Goal: Task Accomplishment & Management: Complete application form

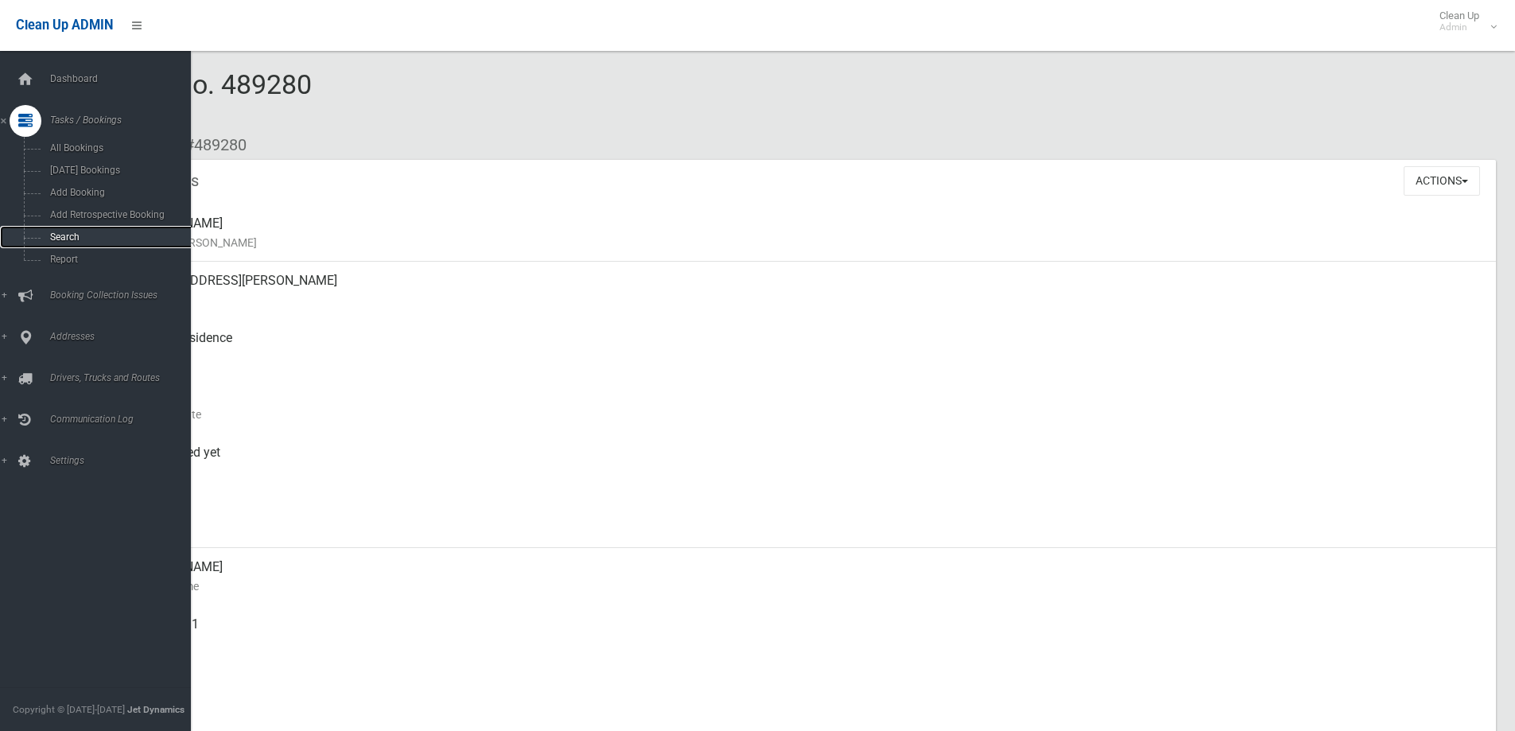
click at [40, 243] on link "Search" at bounding box center [101, 237] width 203 height 22
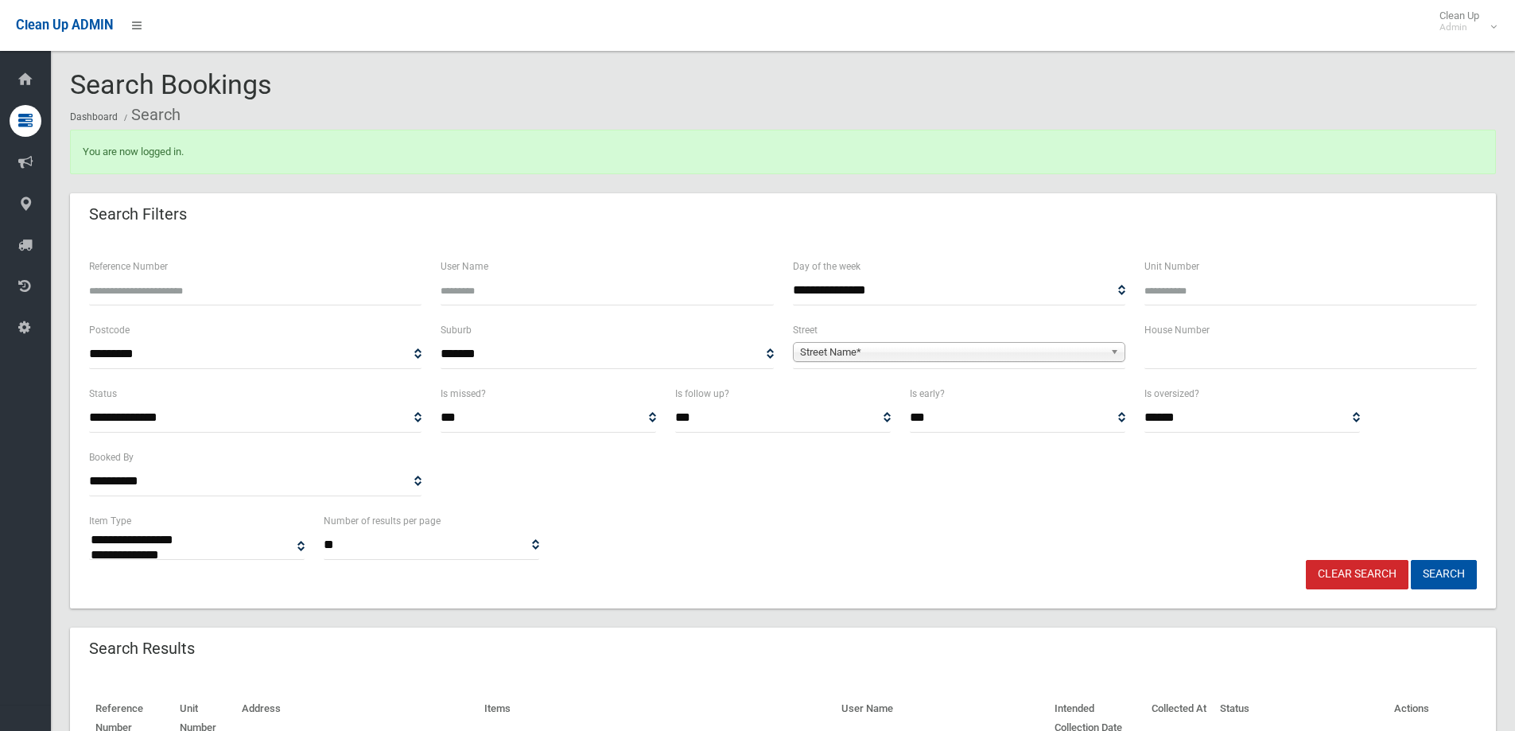
select select
click at [1173, 335] on label "House Number" at bounding box center [1177, 330] width 65 height 18
click at [1178, 365] on input "text" at bounding box center [1311, 354] width 333 height 29
type input "*****"
click at [1087, 353] on span "Street Name*" at bounding box center [952, 352] width 304 height 19
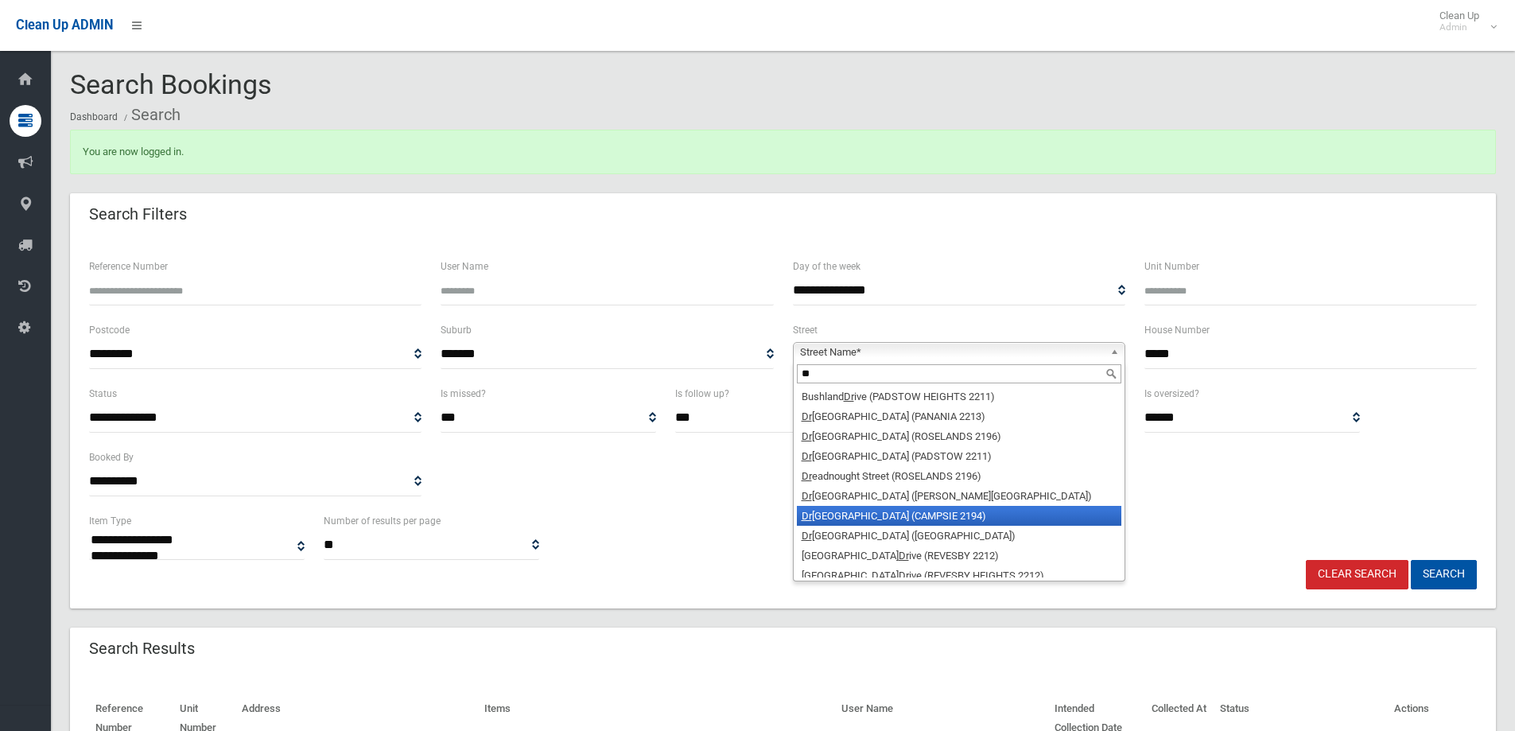
type input "**"
click at [871, 515] on li "Dr yden Street (CAMPSIE 2194)" at bounding box center [959, 516] width 325 height 20
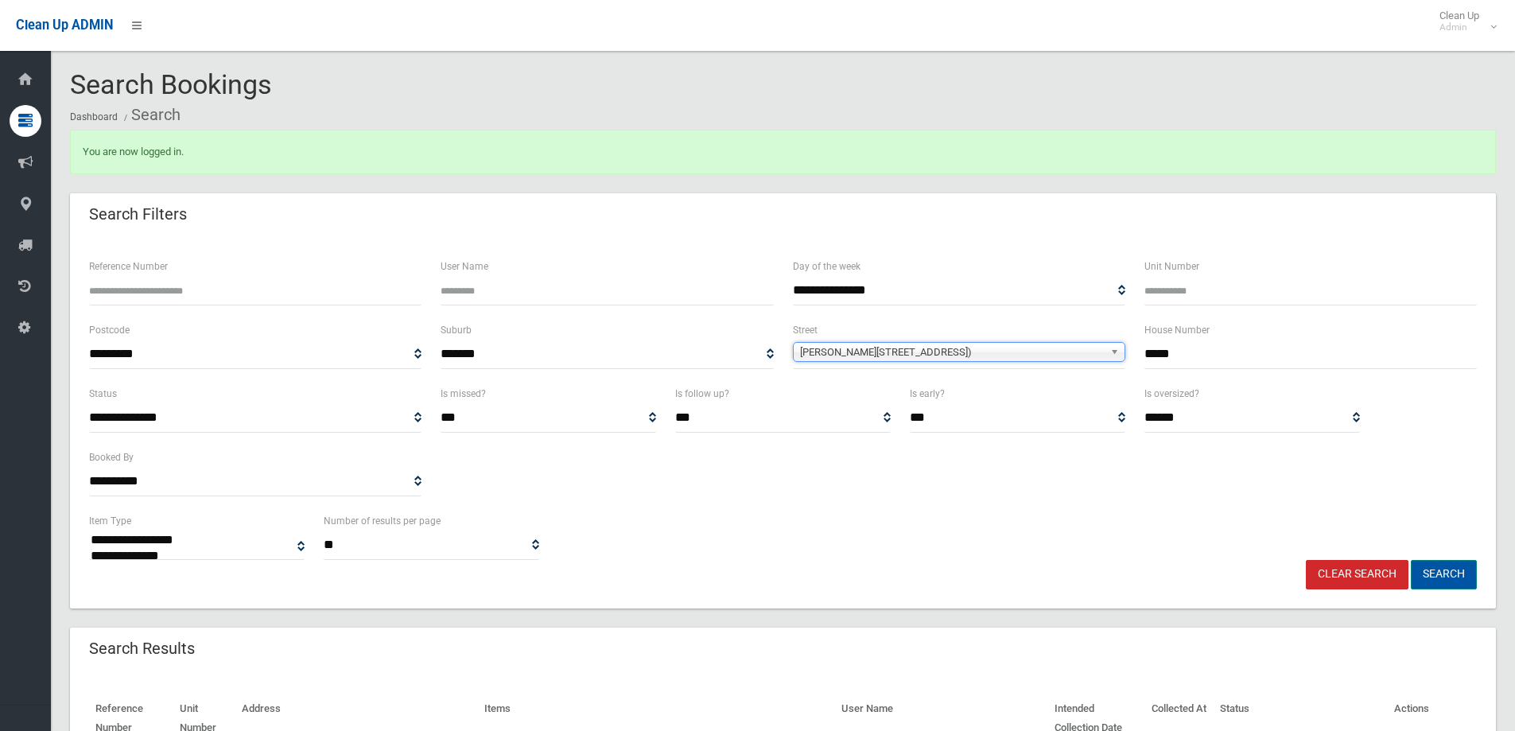
click at [1453, 581] on button "Search" at bounding box center [1444, 574] width 66 height 29
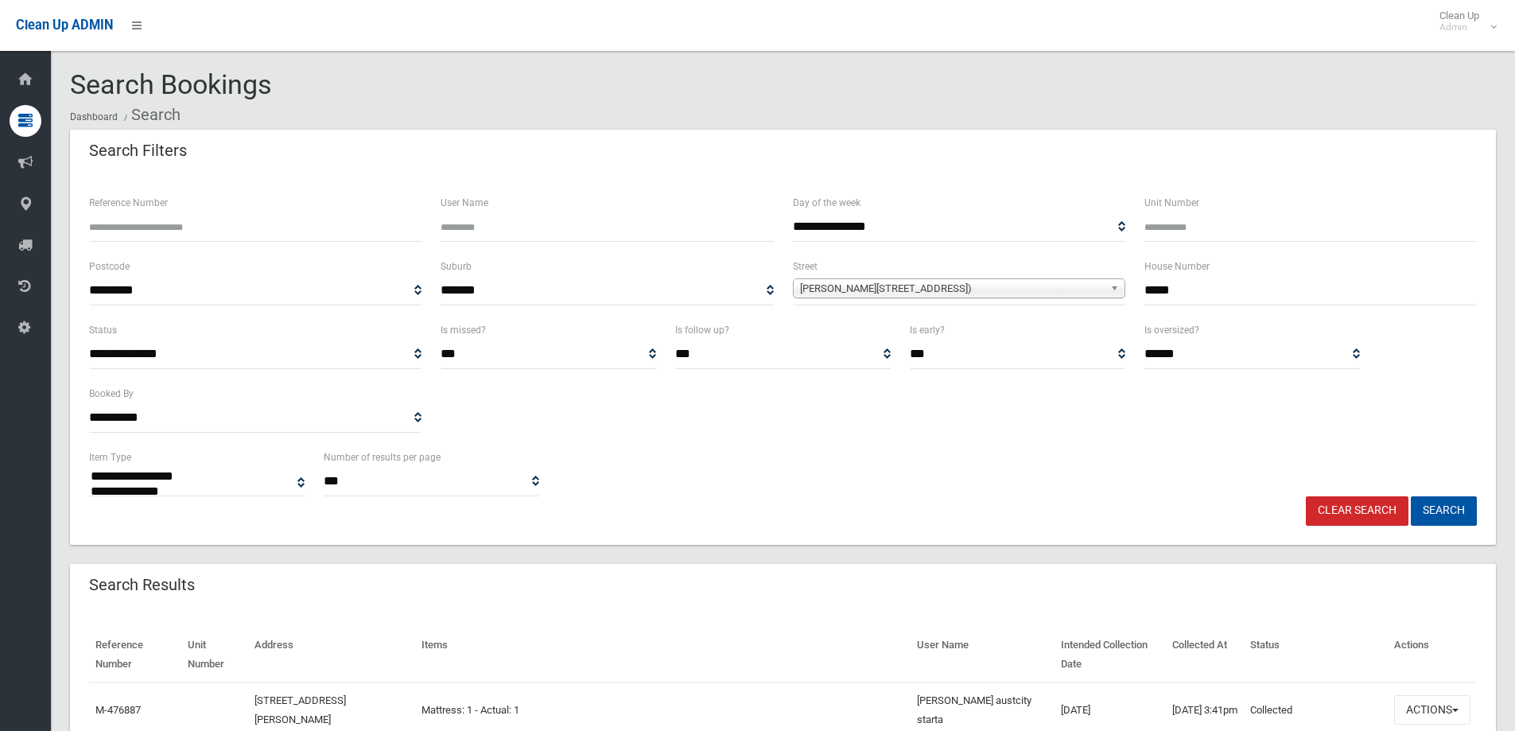
select select
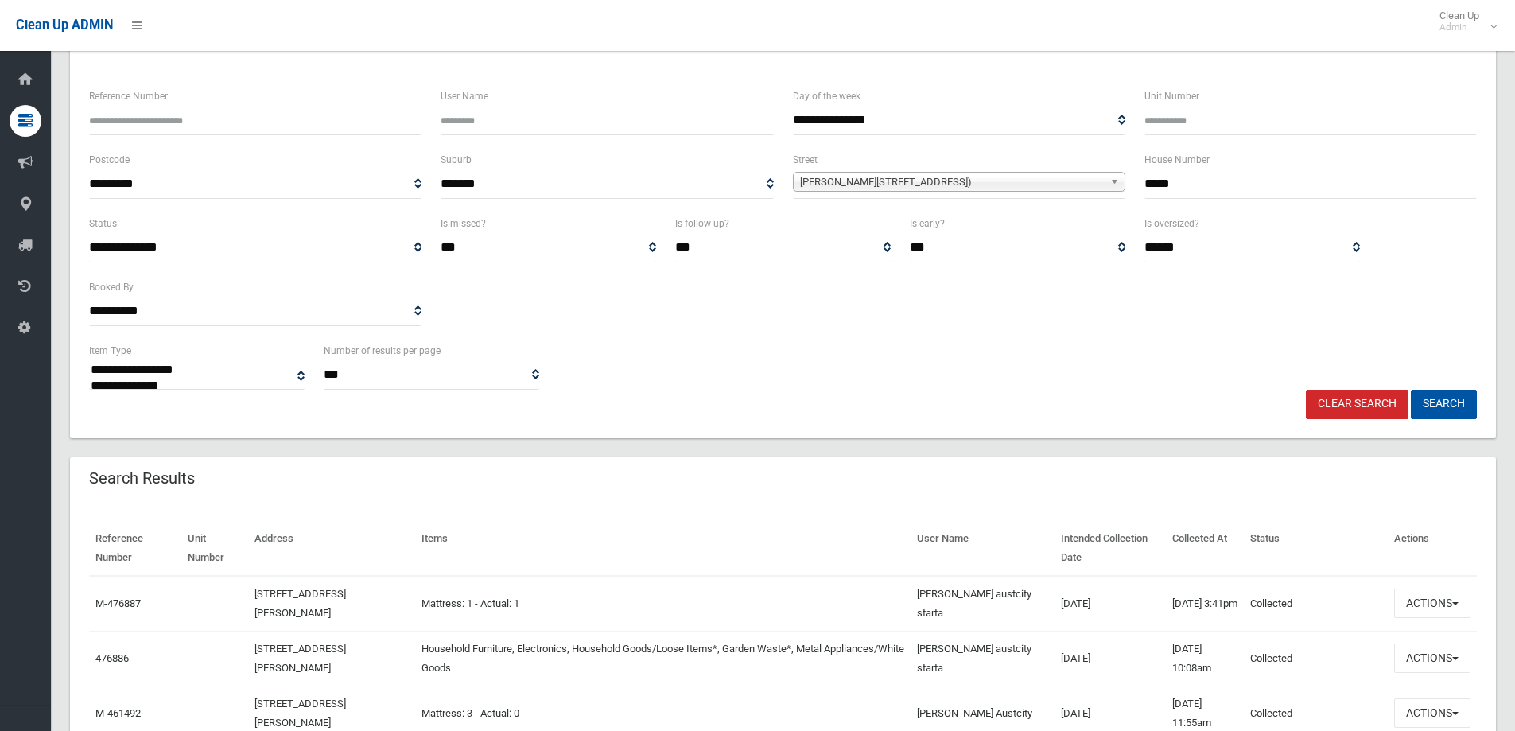
scroll to position [318, 0]
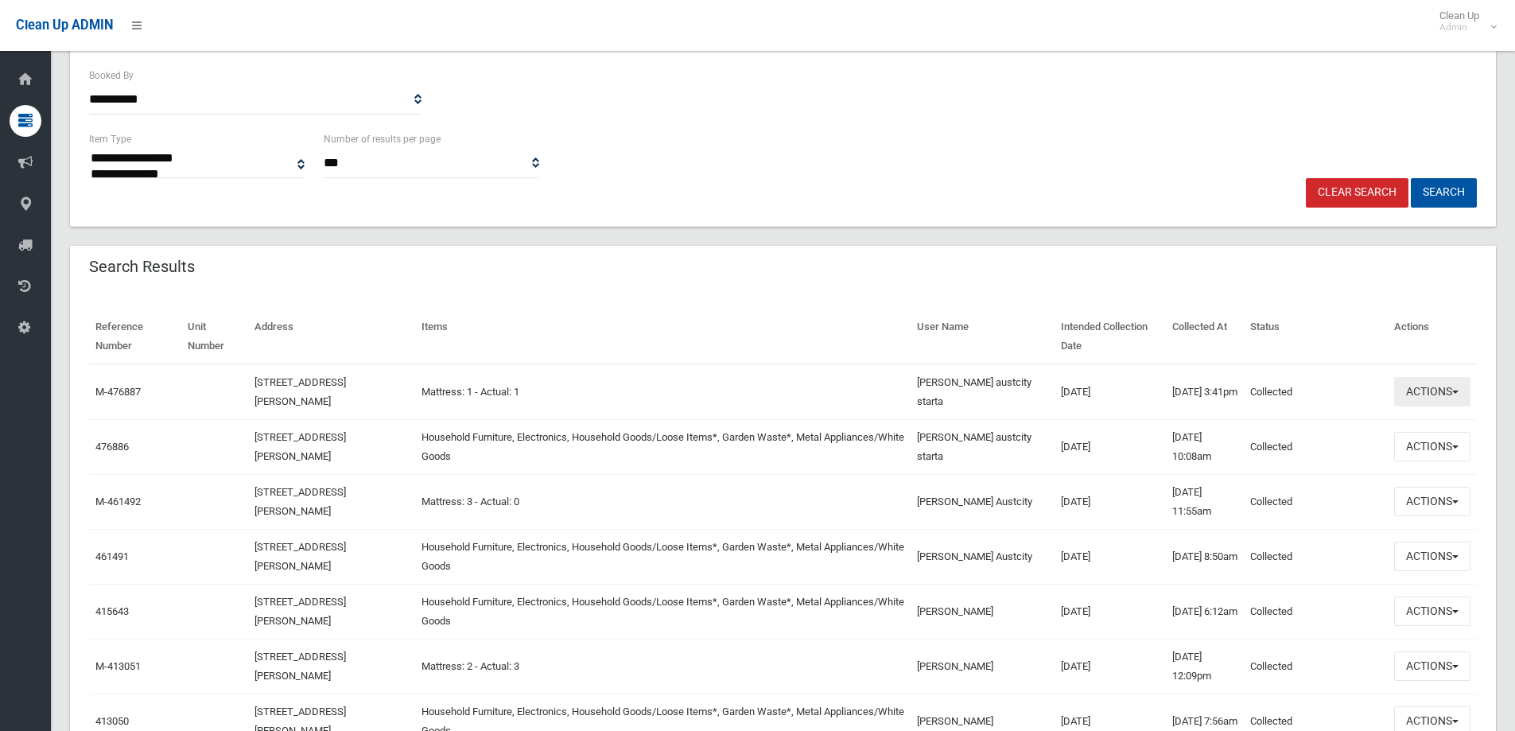
click at [1425, 391] on button "Actions" at bounding box center [1432, 391] width 76 height 29
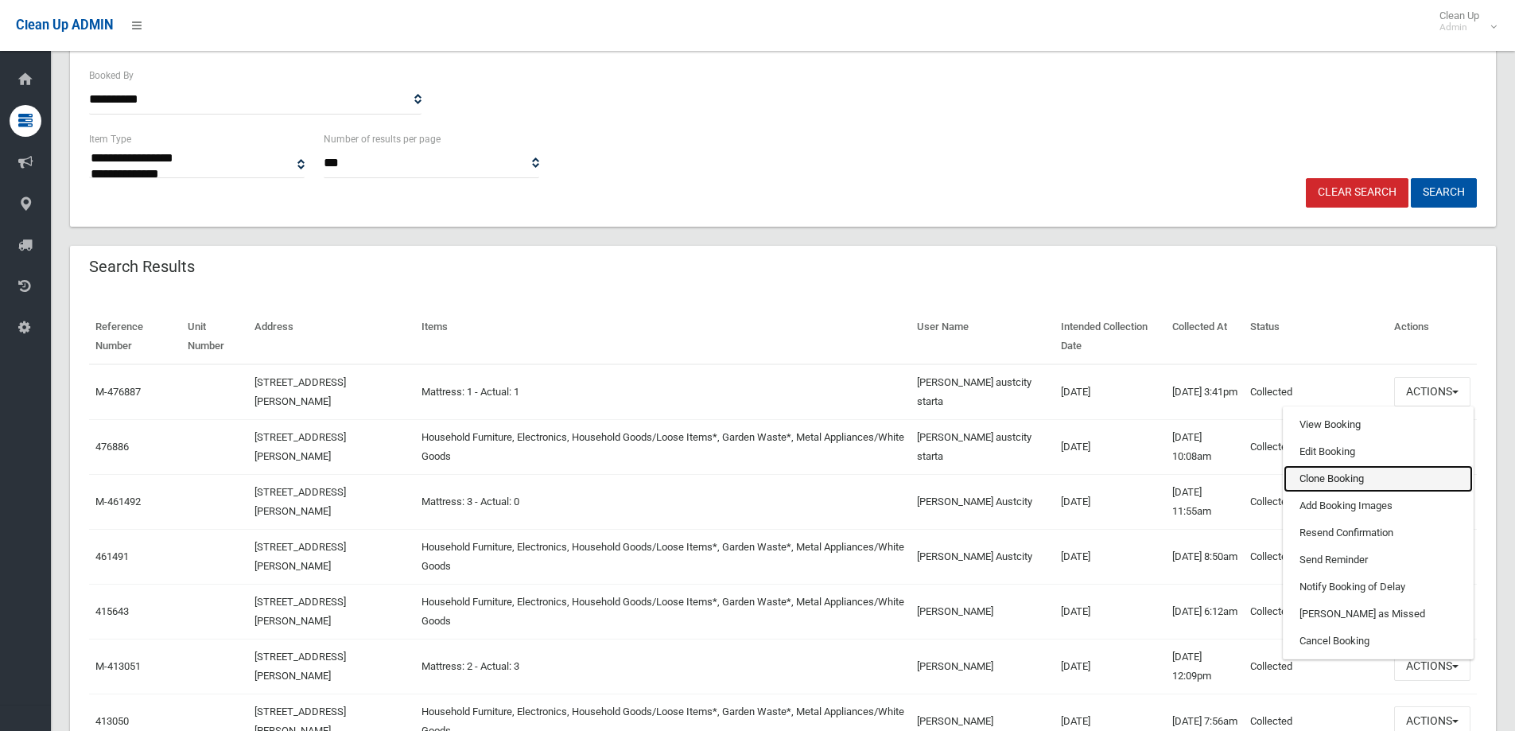
click at [1361, 480] on link "Clone Booking" at bounding box center [1378, 478] width 189 height 27
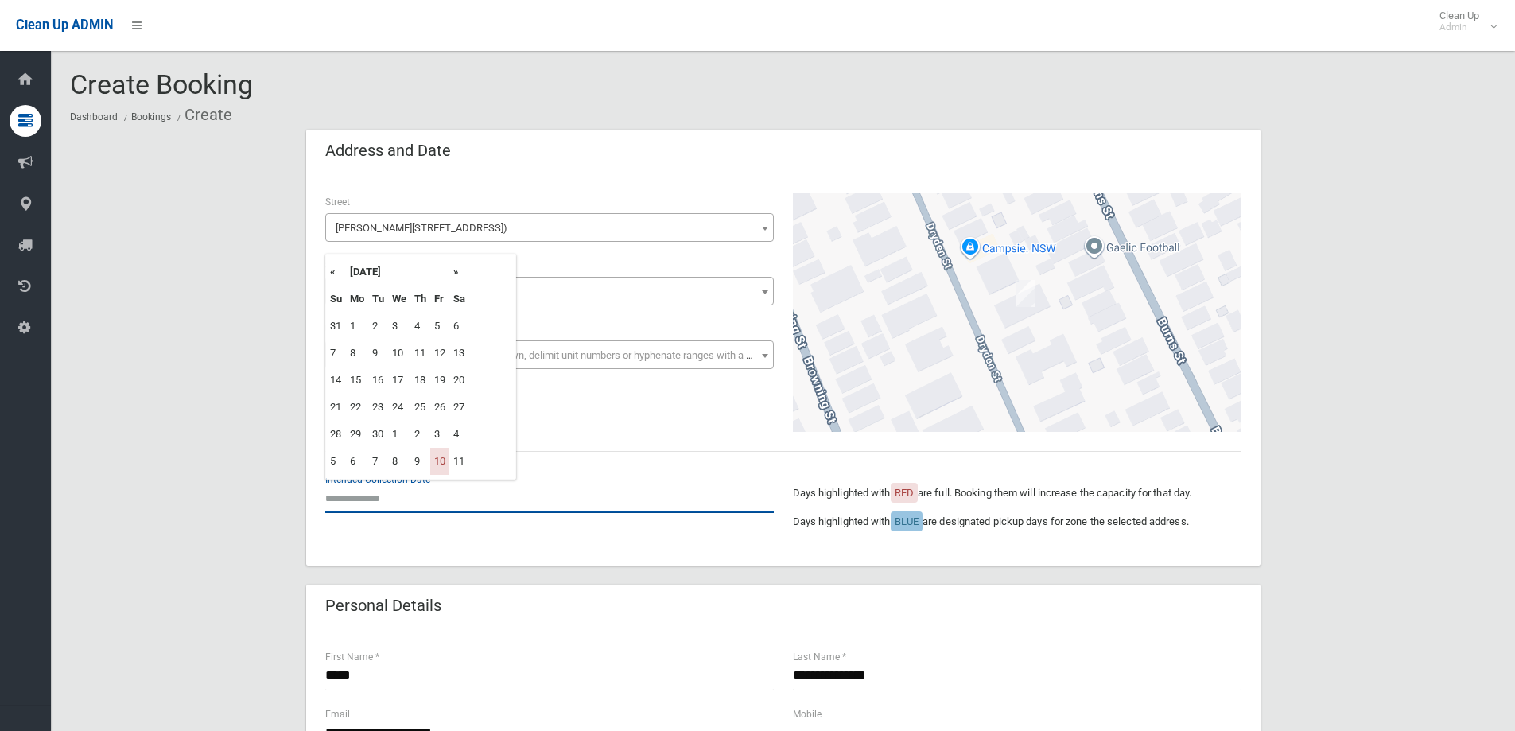
click at [345, 509] on input "text" at bounding box center [549, 498] width 449 height 29
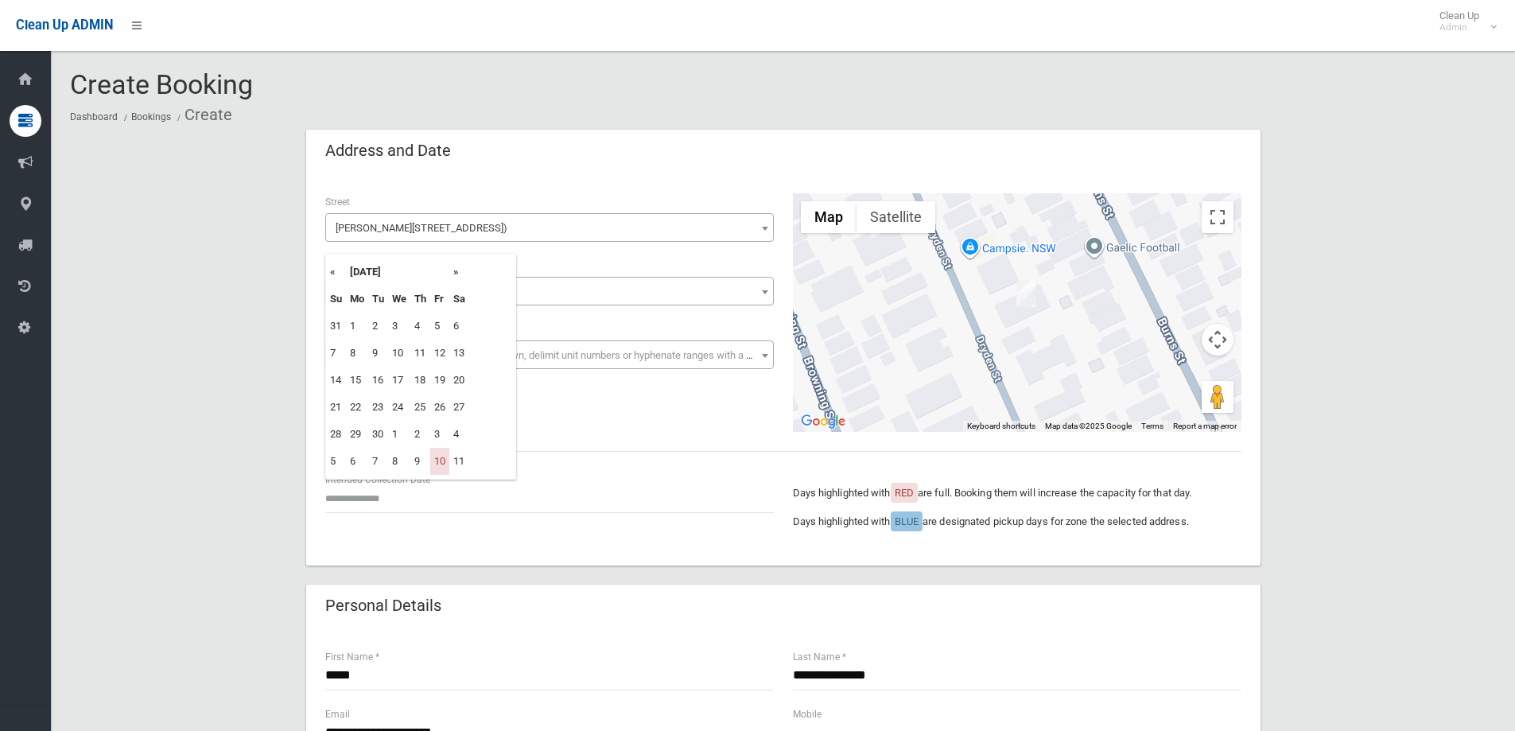
click at [457, 265] on th "»" at bounding box center [459, 272] width 20 height 27
click at [440, 440] on td "31" at bounding box center [439, 434] width 19 height 27
type input "**********"
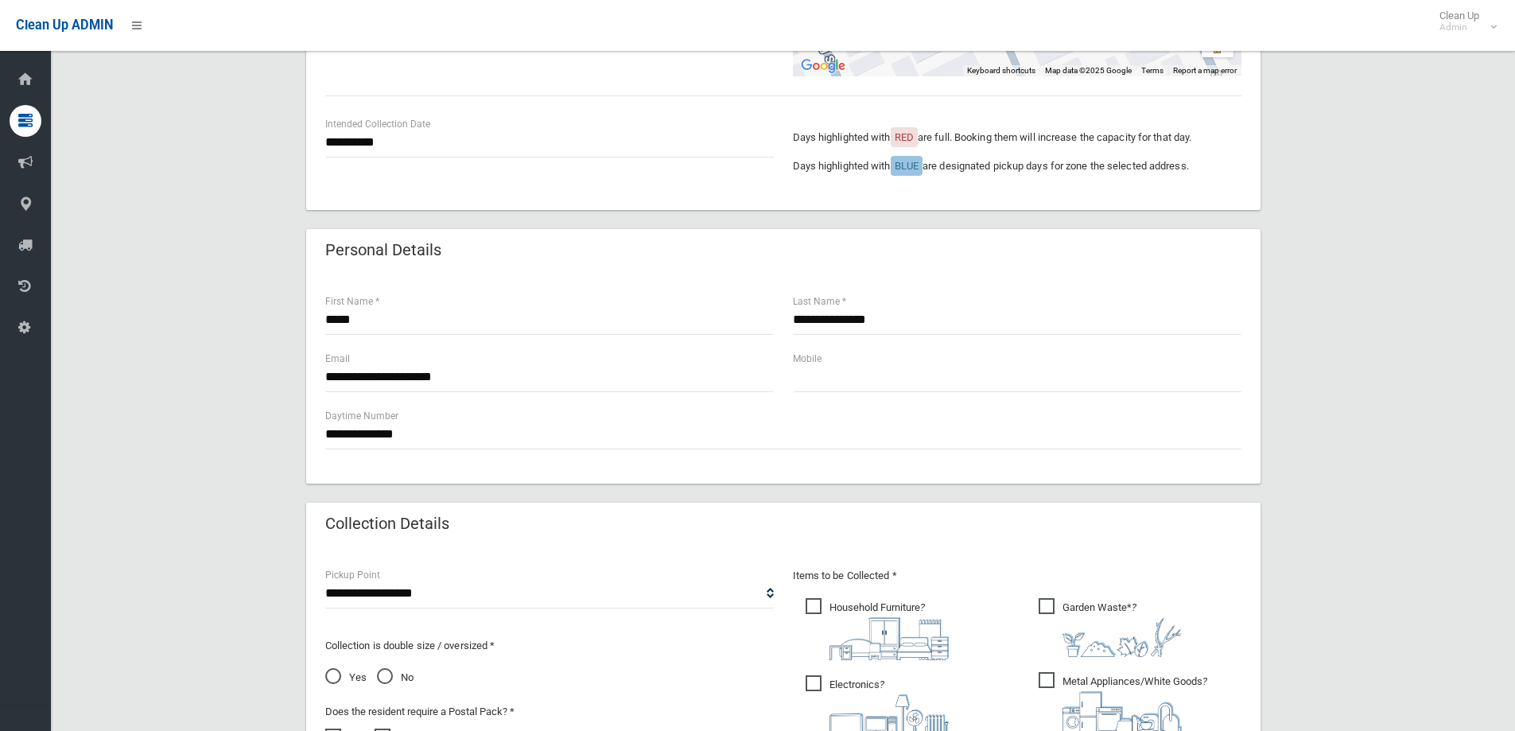
scroll to position [557, 0]
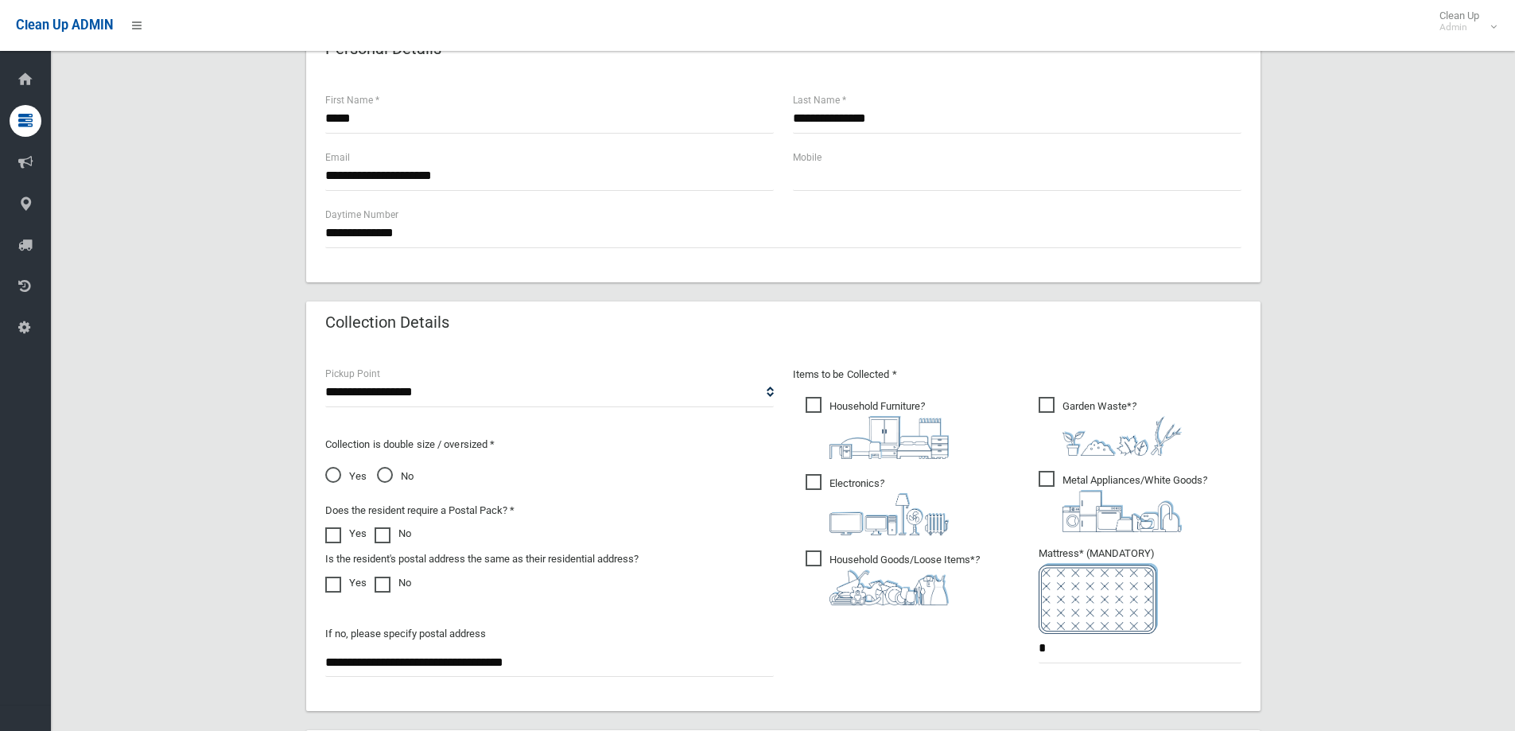
click at [848, 406] on span "Household Furniture ?" at bounding box center [877, 428] width 143 height 62
drag, startPoint x: 848, startPoint y: 508, endPoint x: 841, endPoint y: 532, distance: 24.9
click at [847, 508] on img at bounding box center [889, 514] width 119 height 42
click at [841, 545] on ul "Household Furniture ?" at bounding box center [901, 506] width 216 height 224
click at [1152, 465] on ul "Garden Waste* ? *" at bounding box center [1134, 535] width 216 height 282
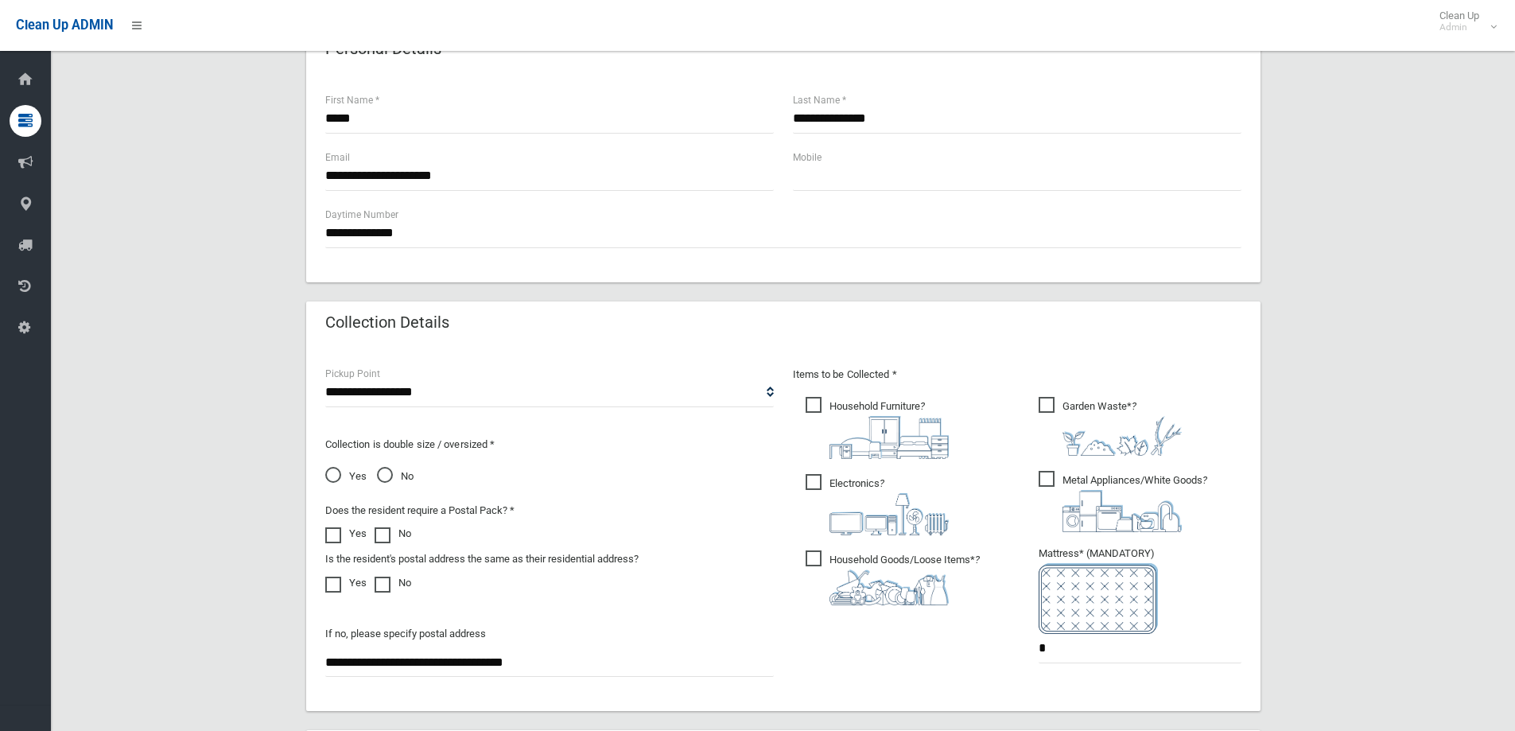
click at [1151, 473] on span "Metal Appliances/White Goods ?" at bounding box center [1123, 501] width 169 height 61
click at [862, 570] on img at bounding box center [889, 588] width 119 height 36
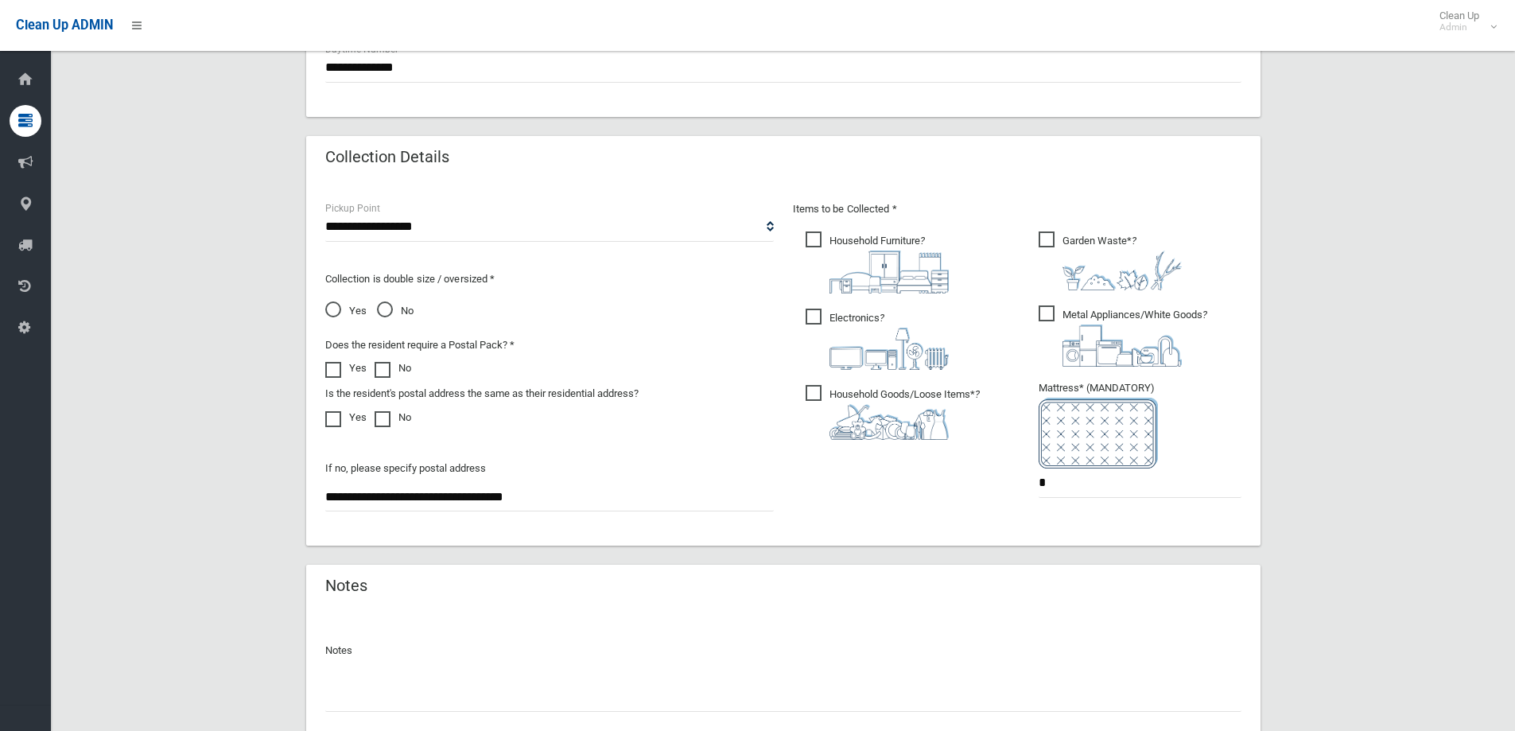
scroll to position [843, 0]
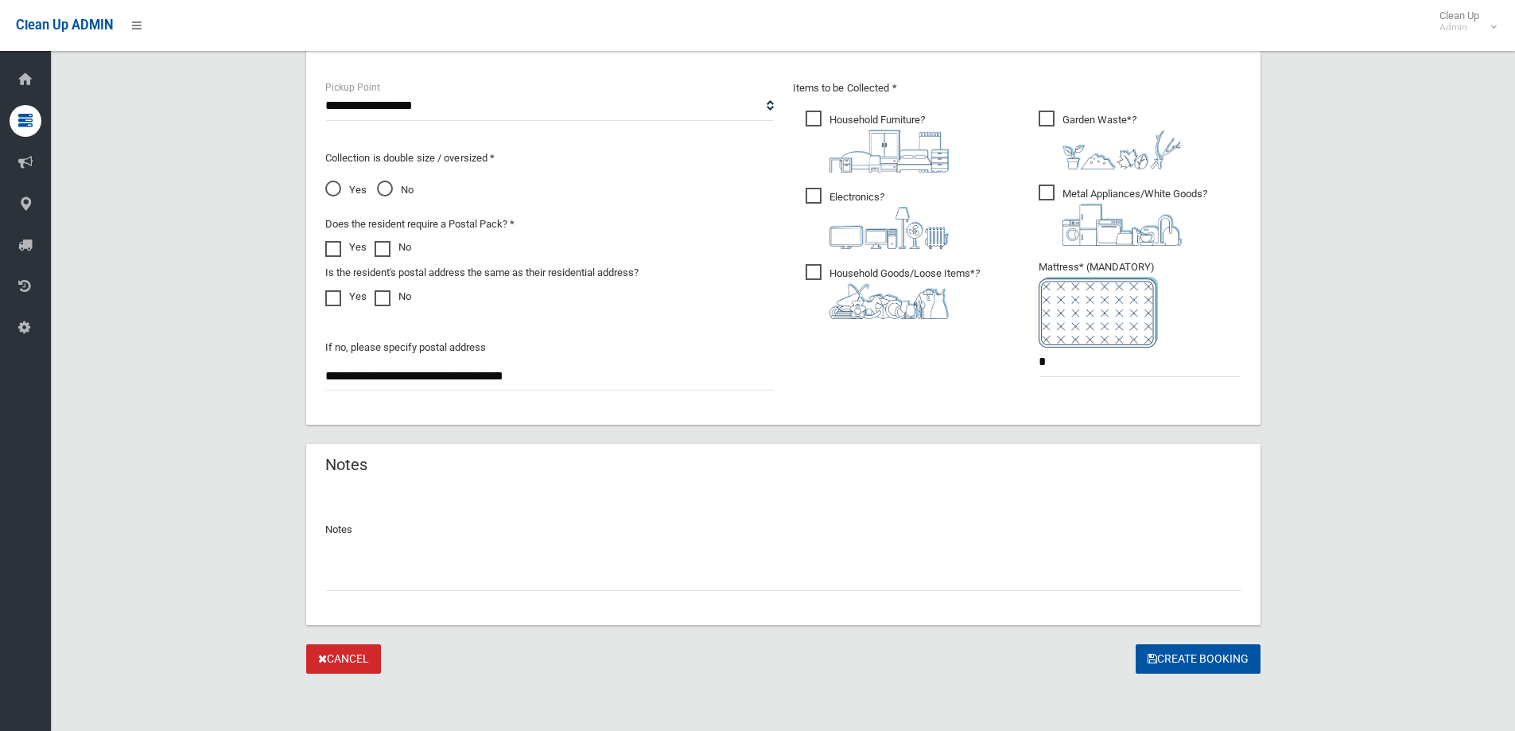
click at [572, 598] on div "Notes" at bounding box center [783, 556] width 955 height 137
click at [571, 589] on input "text" at bounding box center [783, 576] width 916 height 29
type input "*"
type input "**********"
click at [1189, 654] on button "Create Booking" at bounding box center [1198, 658] width 125 height 29
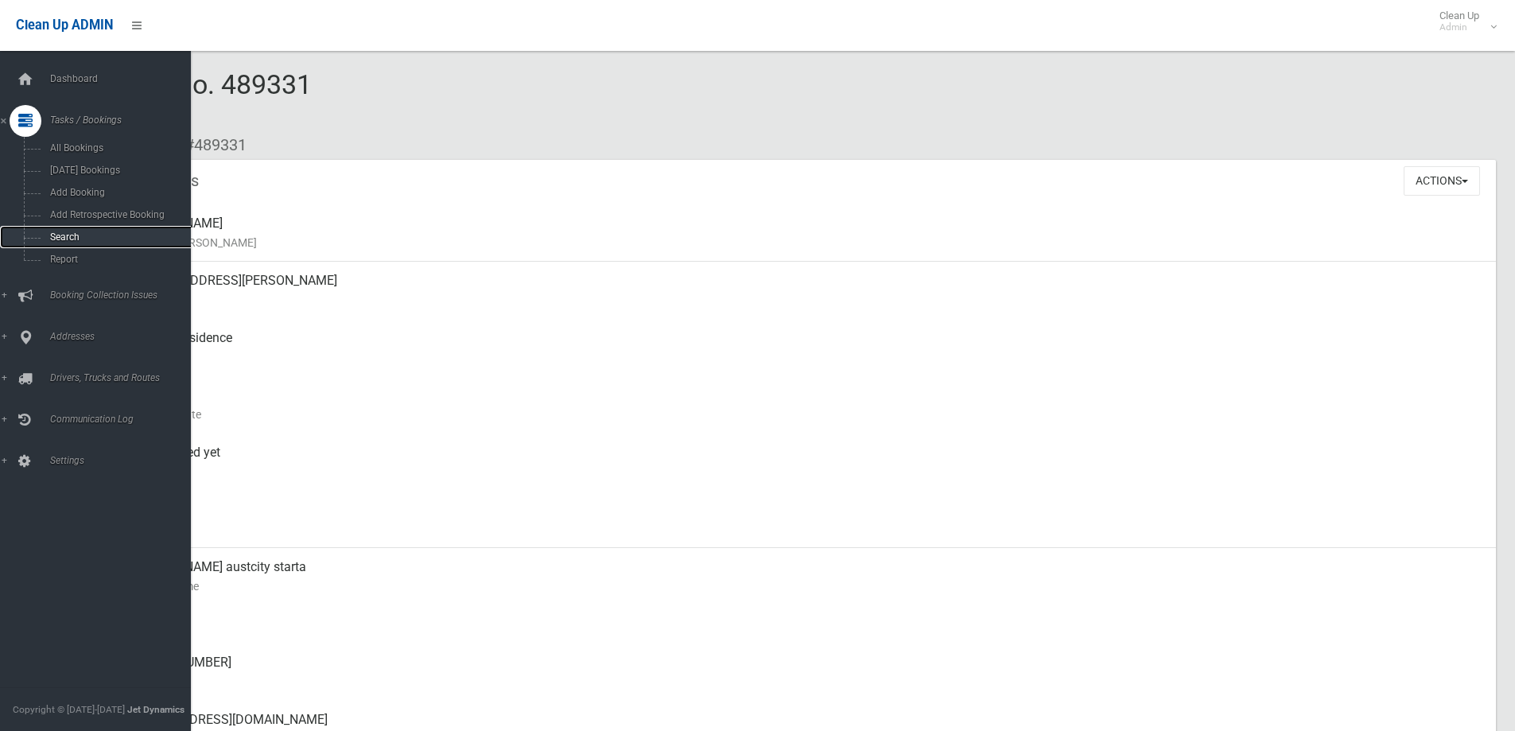
click at [72, 241] on span "Search" at bounding box center [117, 236] width 144 height 11
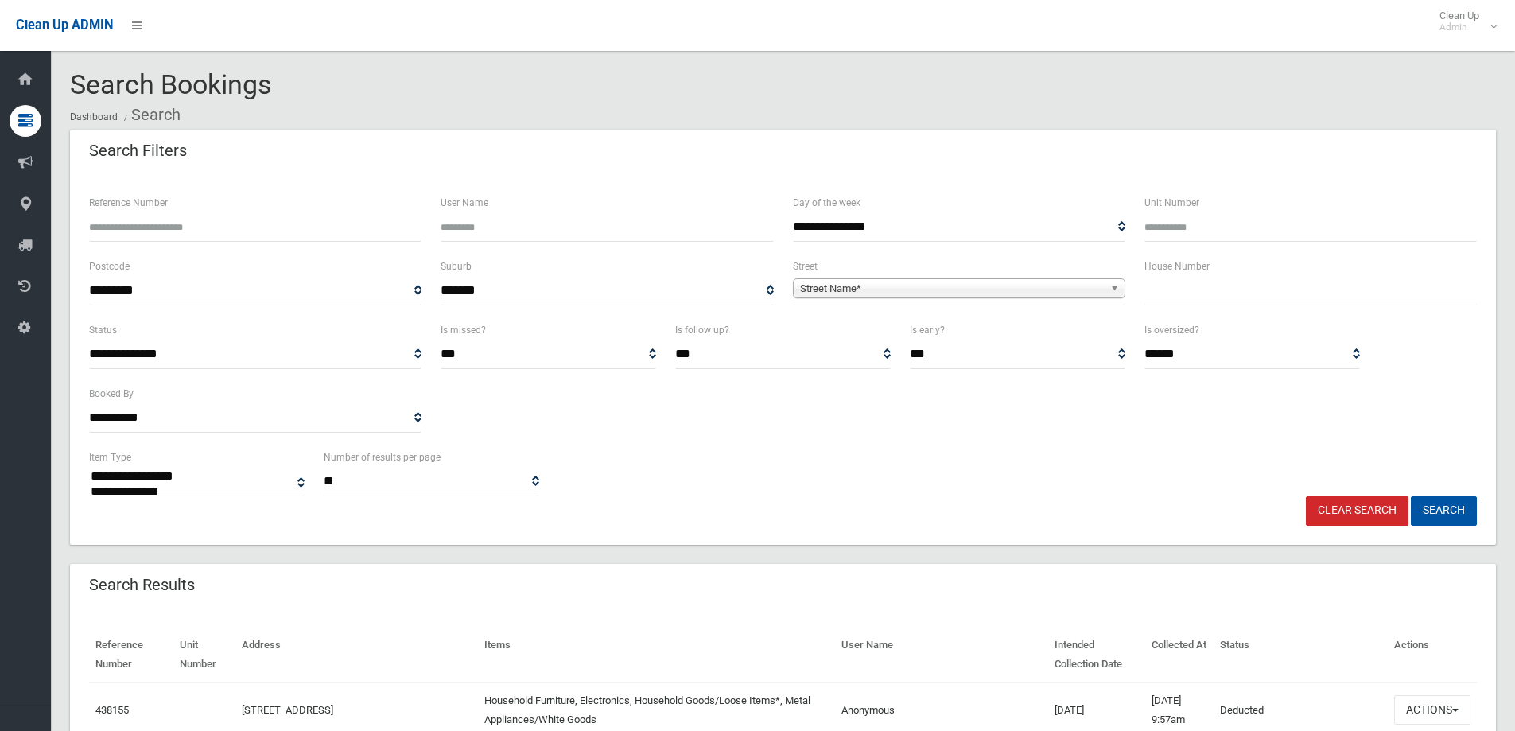
select select
click at [1165, 294] on input "text" at bounding box center [1311, 290] width 333 height 29
drag, startPoint x: 1197, startPoint y: 276, endPoint x: 1225, endPoint y: 289, distance: 30.6
click at [1197, 276] on input "text" at bounding box center [1311, 290] width 333 height 29
type input "*"
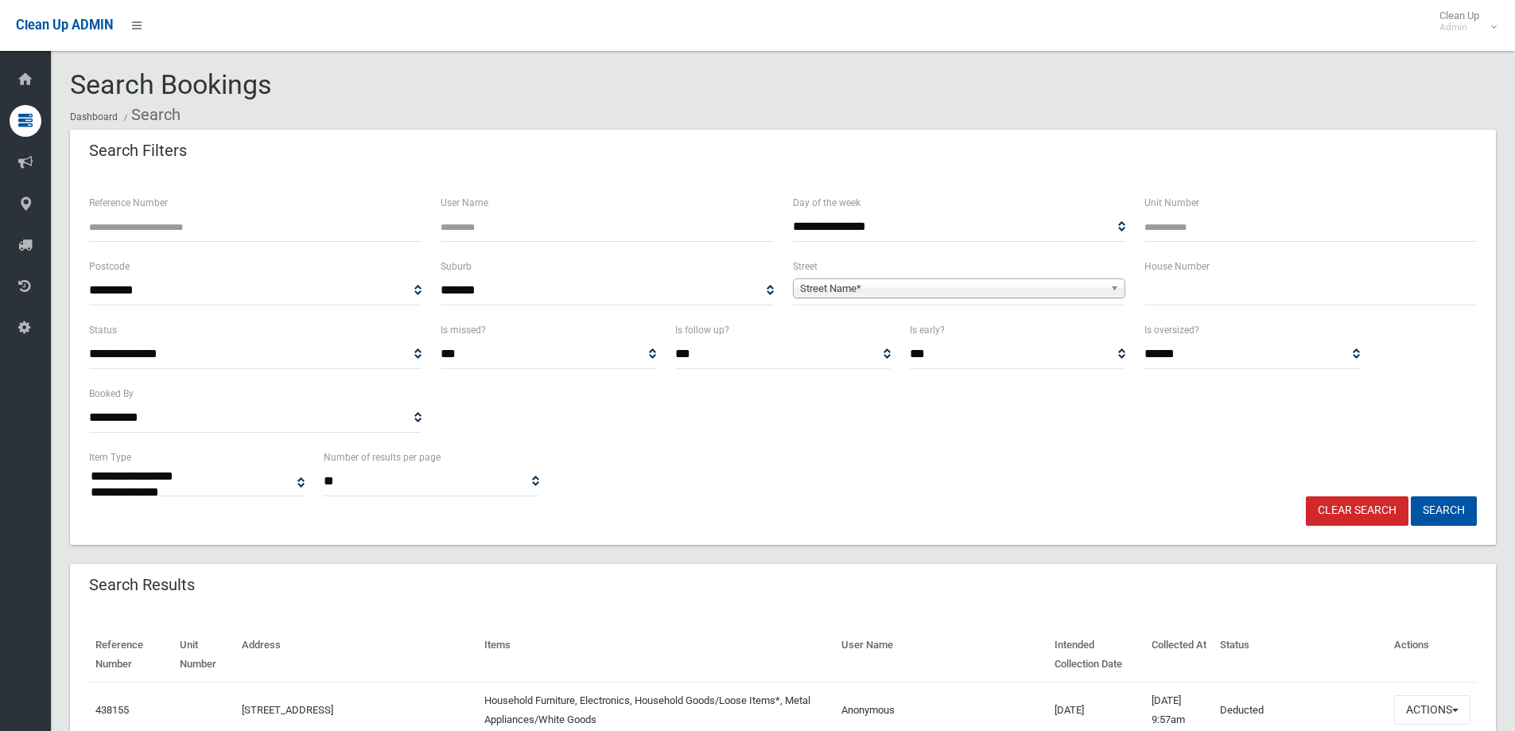
click at [365, 234] on input "Reference Number" at bounding box center [255, 226] width 333 height 29
type input "*******"
click at [1411, 496] on button "Search" at bounding box center [1444, 510] width 66 height 29
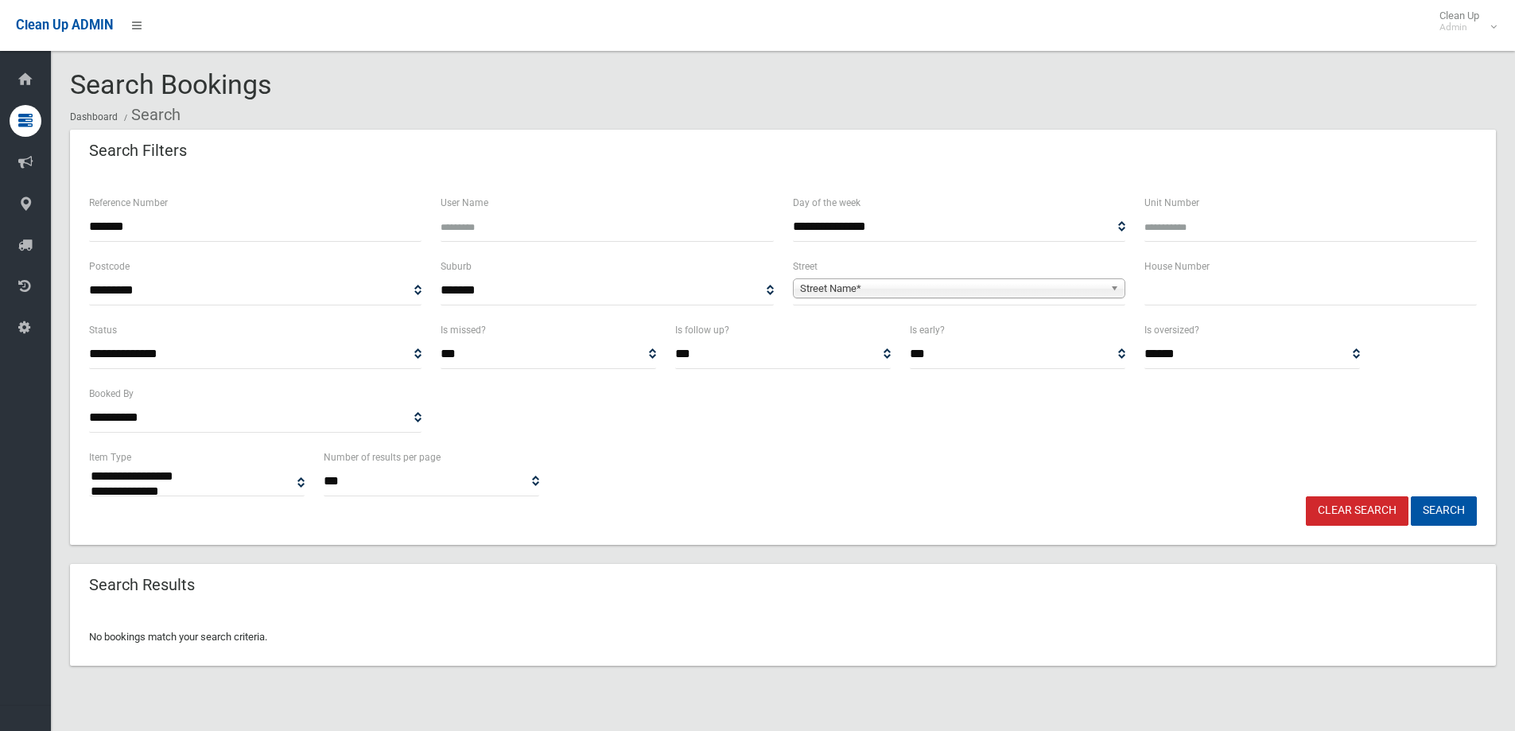
select select
drag, startPoint x: 197, startPoint y: 220, endPoint x: -29, endPoint y: 246, distance: 228.2
click at [0, 246] on html "Clean Up ADMIN Clean Up Admin Logout Search Bookings Dashboard Search" at bounding box center [757, 365] width 1515 height 731
click at [205, 240] on input "*******" at bounding box center [255, 226] width 333 height 29
drag, startPoint x: 232, startPoint y: 231, endPoint x: 68, endPoint y: 230, distance: 163.9
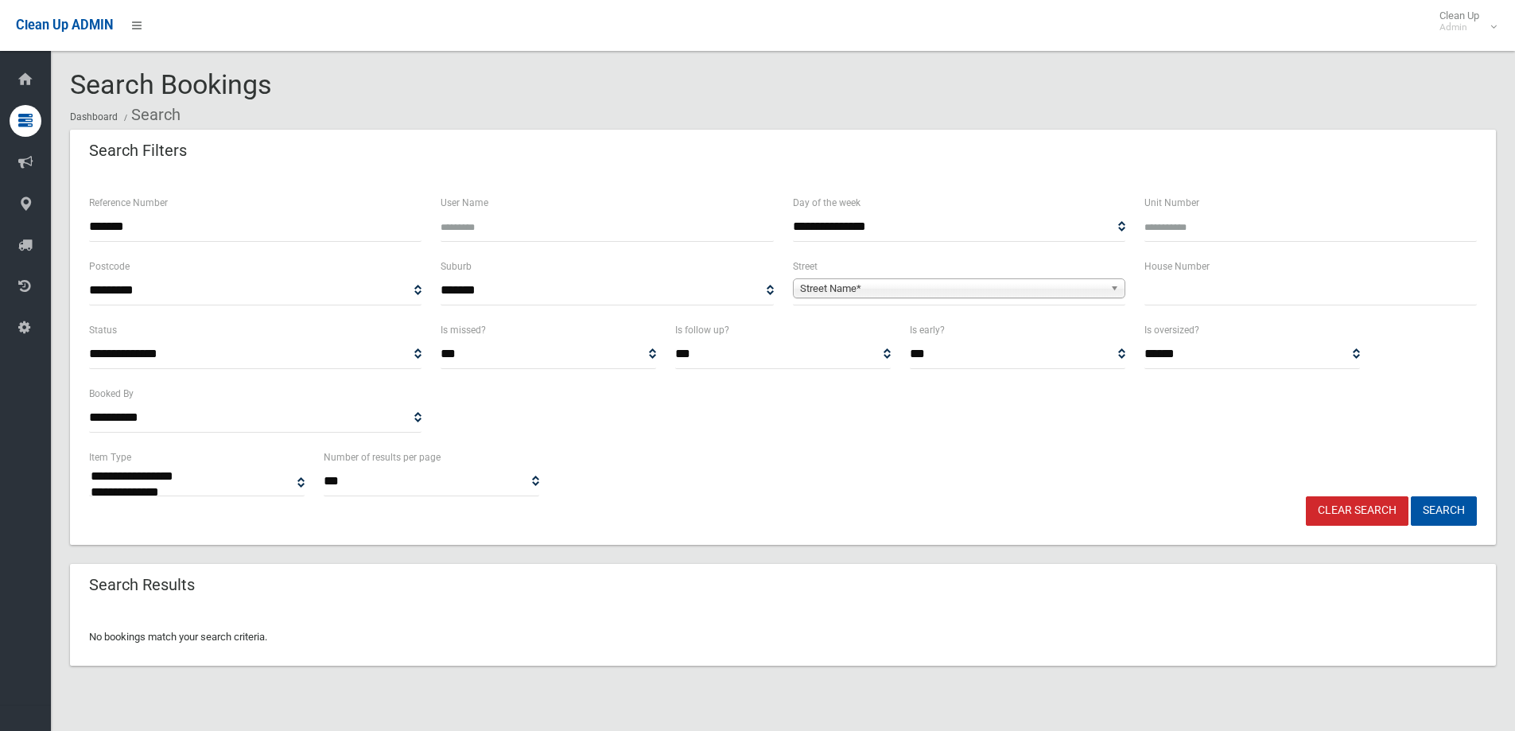
click at [68, 230] on section "**********" at bounding box center [783, 387] width 1464 height 634
click at [160, 235] on input "*******" at bounding box center [255, 226] width 333 height 29
drag, startPoint x: 154, startPoint y: 233, endPoint x: 1, endPoint y: 238, distance: 152.8
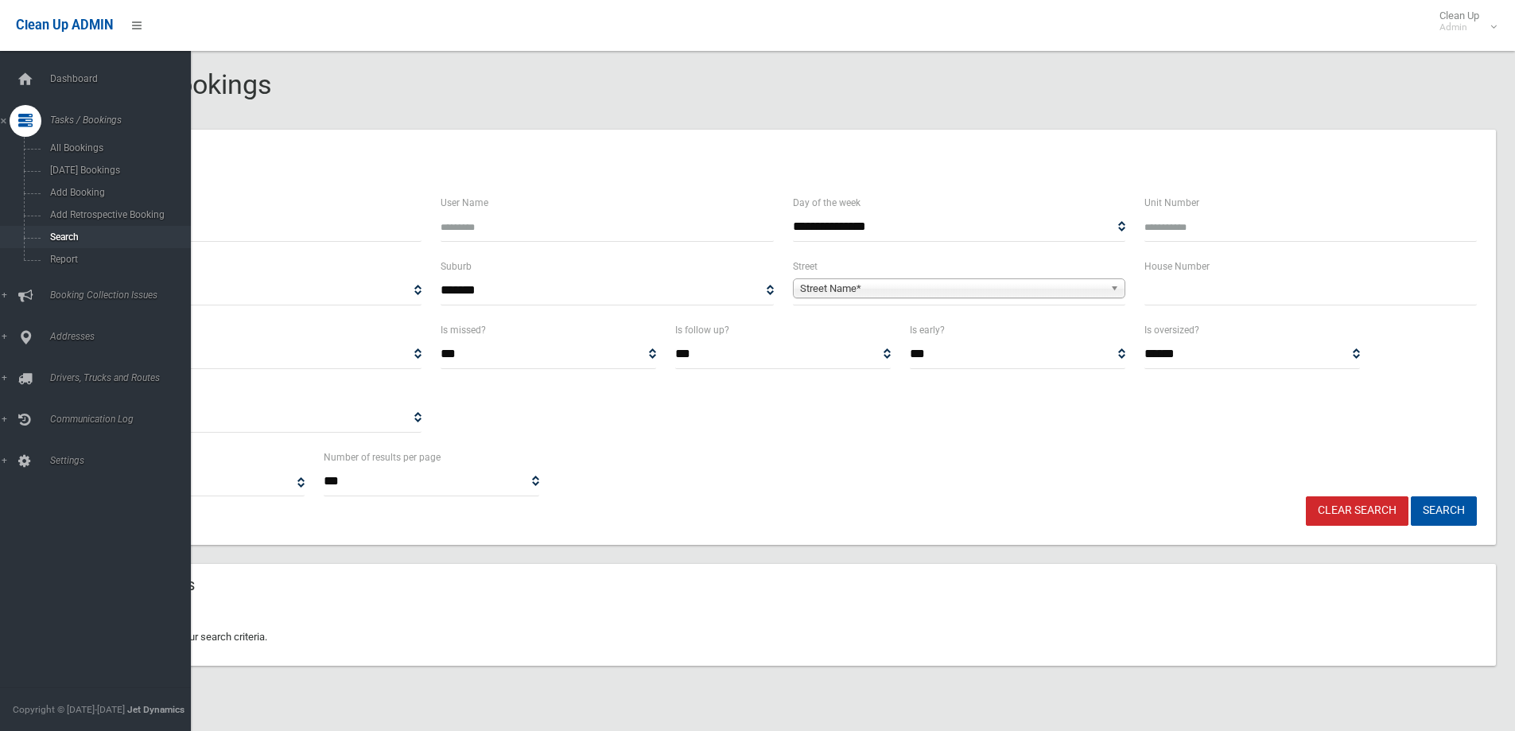
click at [1, 238] on div "**********" at bounding box center [757, 384] width 1515 height 731
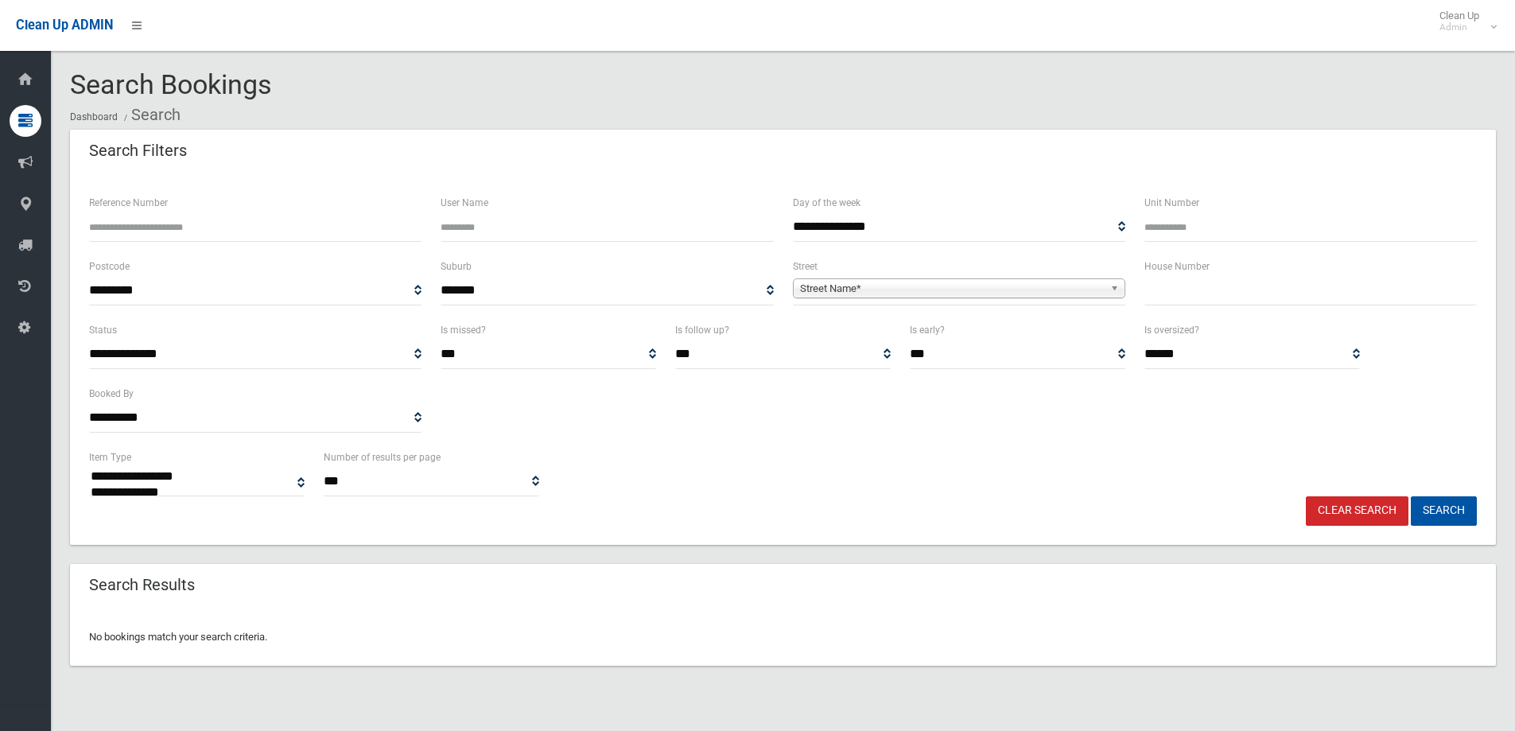
click at [1196, 294] on input "text" at bounding box center [1311, 290] width 333 height 29
click at [269, 223] on input "Reference Number" at bounding box center [255, 226] width 333 height 29
paste input "*******"
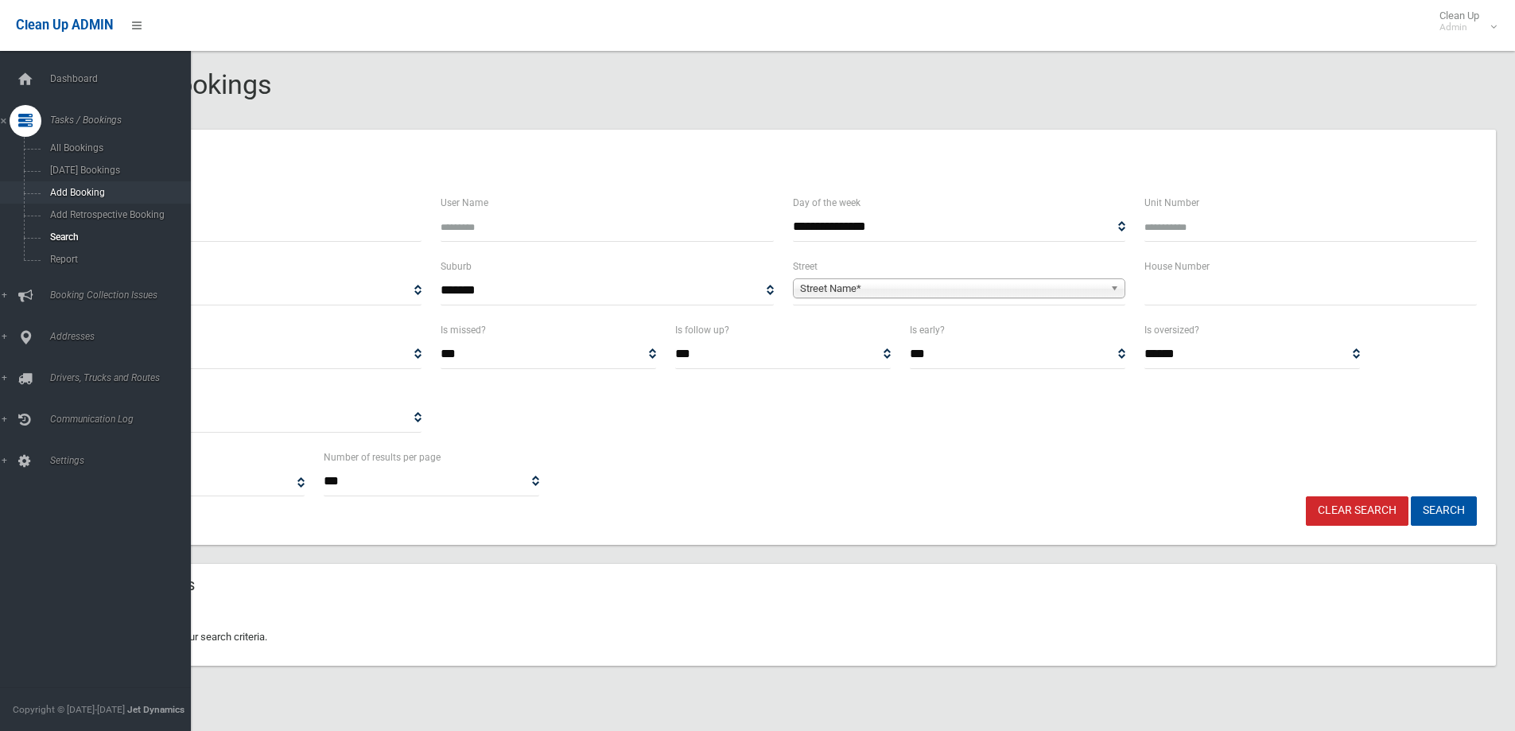
type input "*******"
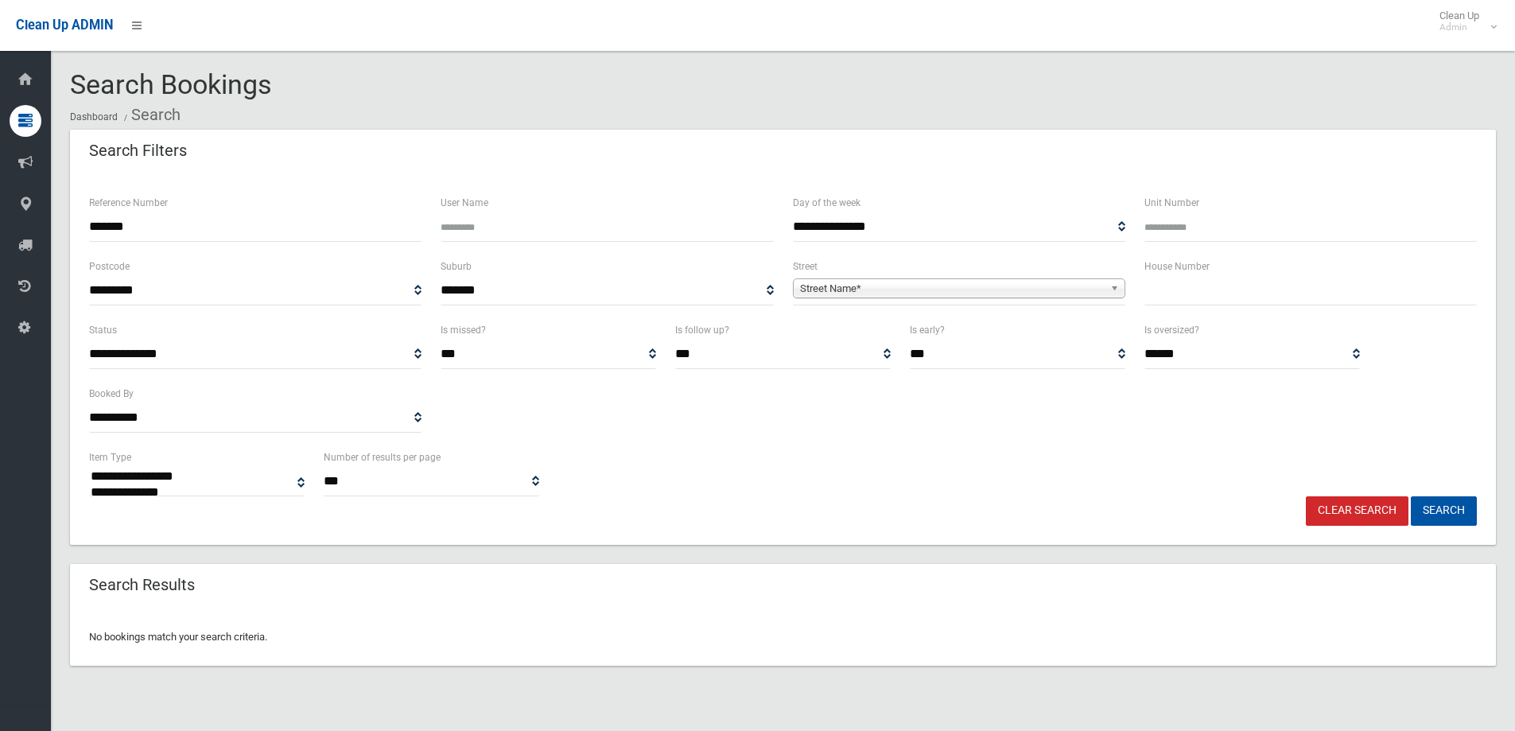
drag, startPoint x: 146, startPoint y: 231, endPoint x: -91, endPoint y: 220, distance: 237.4
click at [0, 220] on html "Clean Up ADMIN Clean Up Admin Logout Search Bookings Dashboard Search" at bounding box center [757, 365] width 1515 height 731
click at [1282, 294] on input "text" at bounding box center [1311, 290] width 333 height 29
type input "*"
click at [1026, 281] on div "**********" at bounding box center [959, 281] width 333 height 49
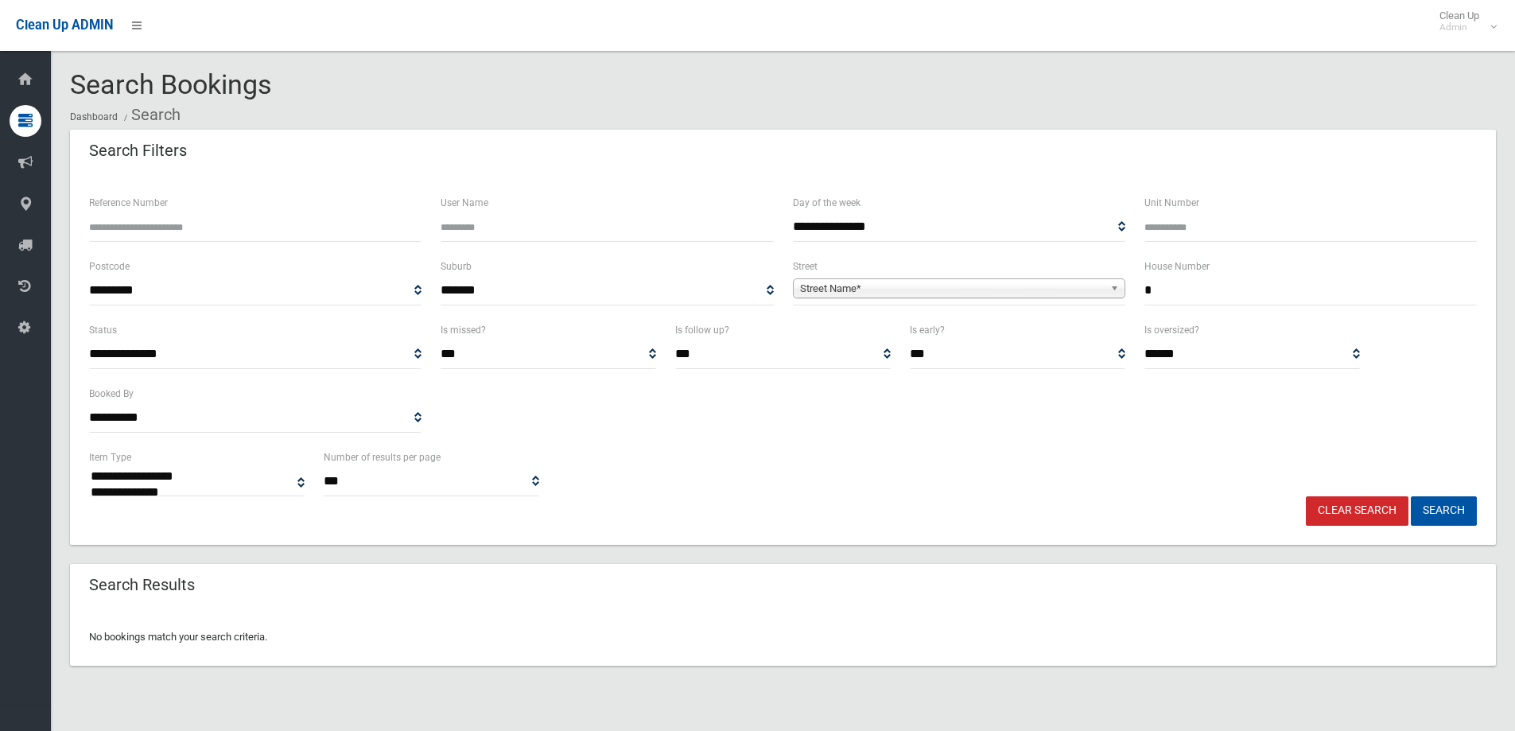
click at [1024, 292] on span "Street Name*" at bounding box center [952, 288] width 304 height 19
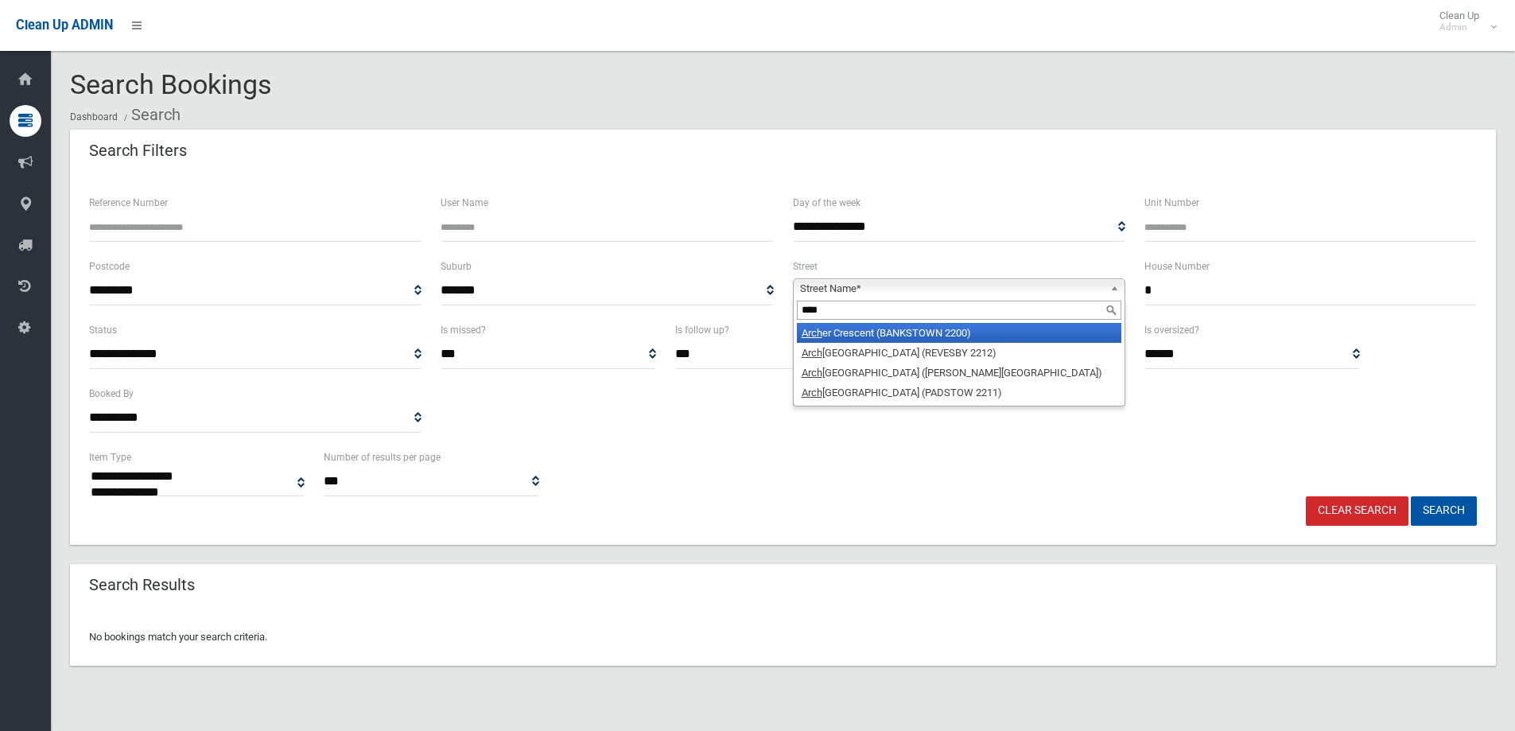
type input "****"
click at [865, 329] on li "Arch er Crescent (BANKSTOWN 2200)" at bounding box center [959, 333] width 325 height 20
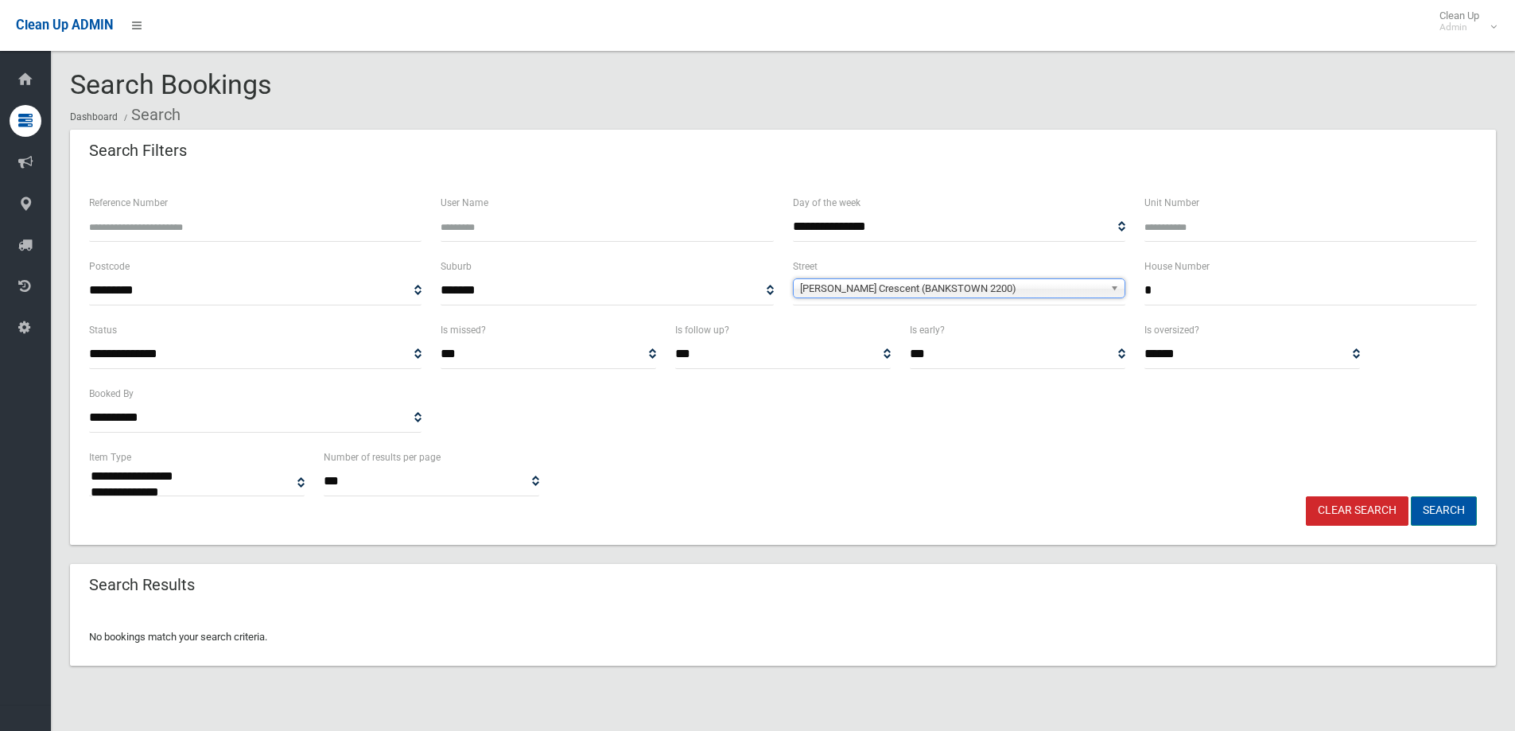
click at [1425, 511] on button "Search" at bounding box center [1444, 510] width 66 height 29
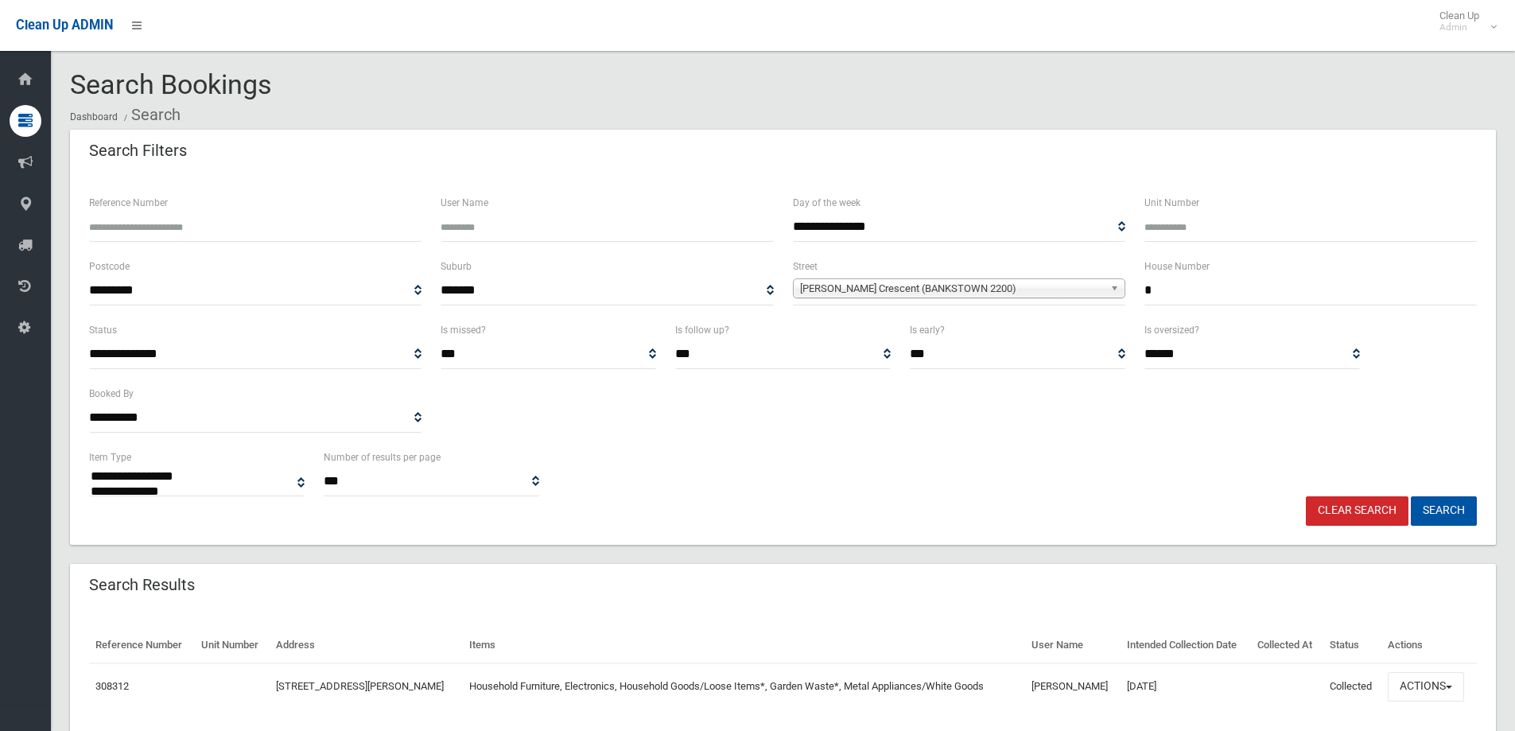
select select
click at [1433, 683] on button "Actions" at bounding box center [1426, 686] width 76 height 29
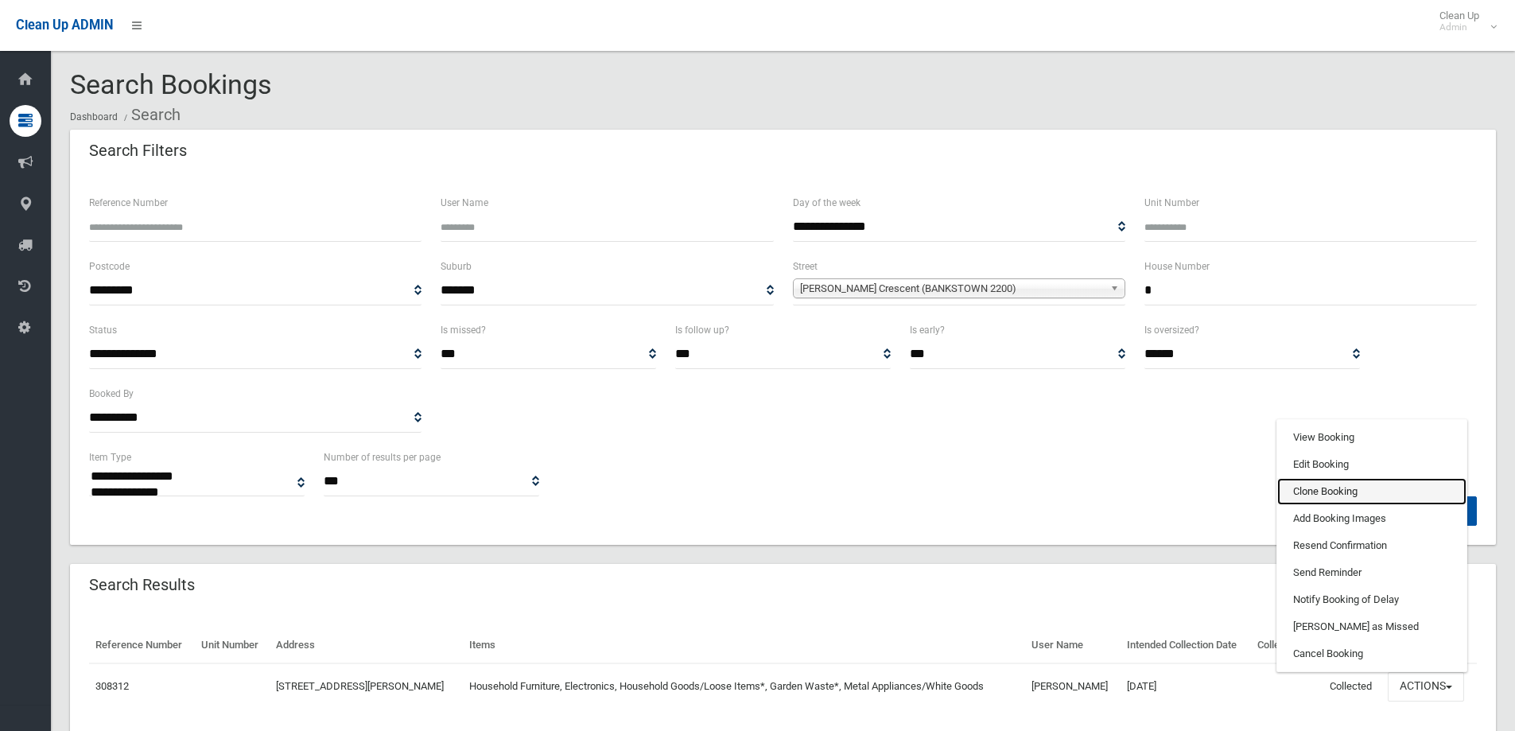
click at [1379, 485] on link "Clone Booking" at bounding box center [1372, 491] width 189 height 27
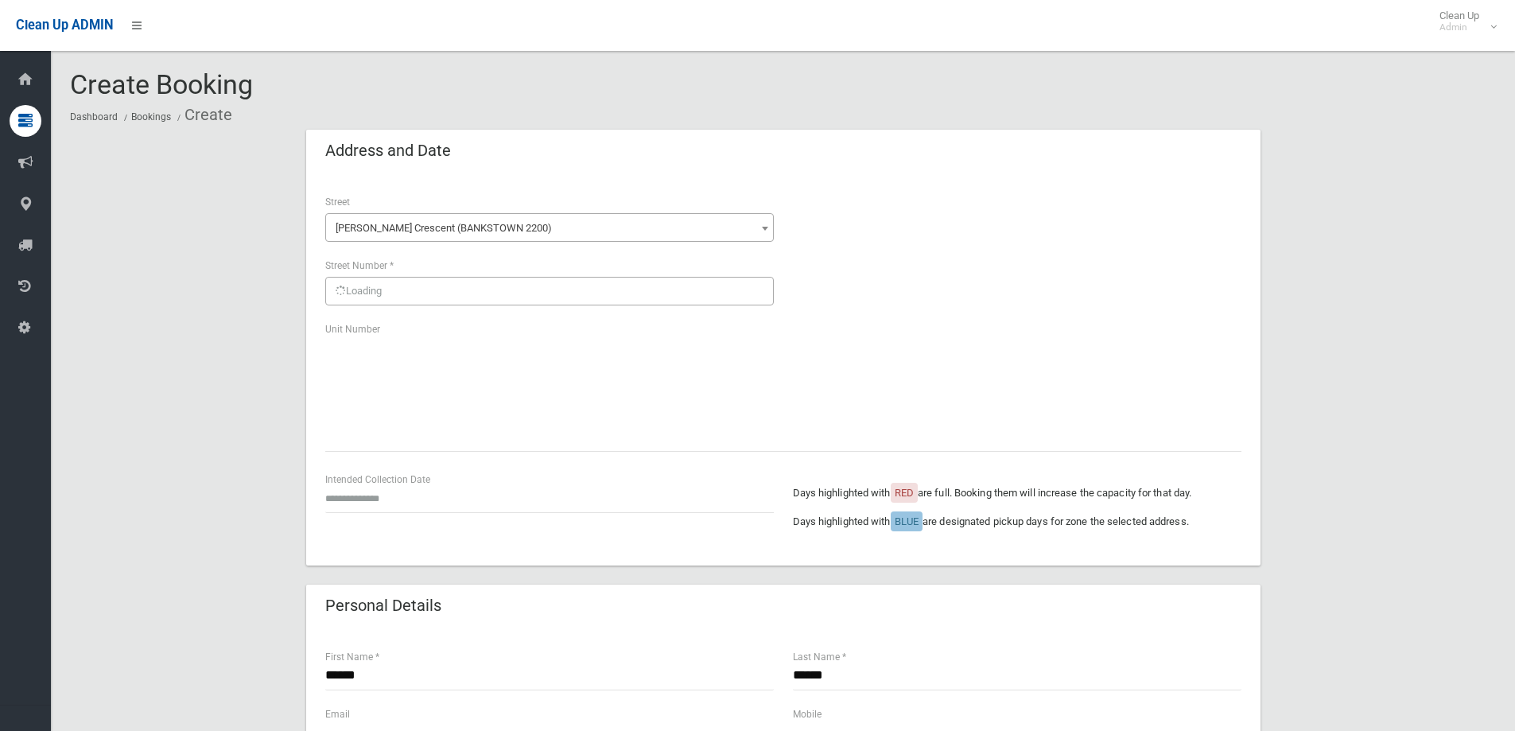
scroll to position [159, 0]
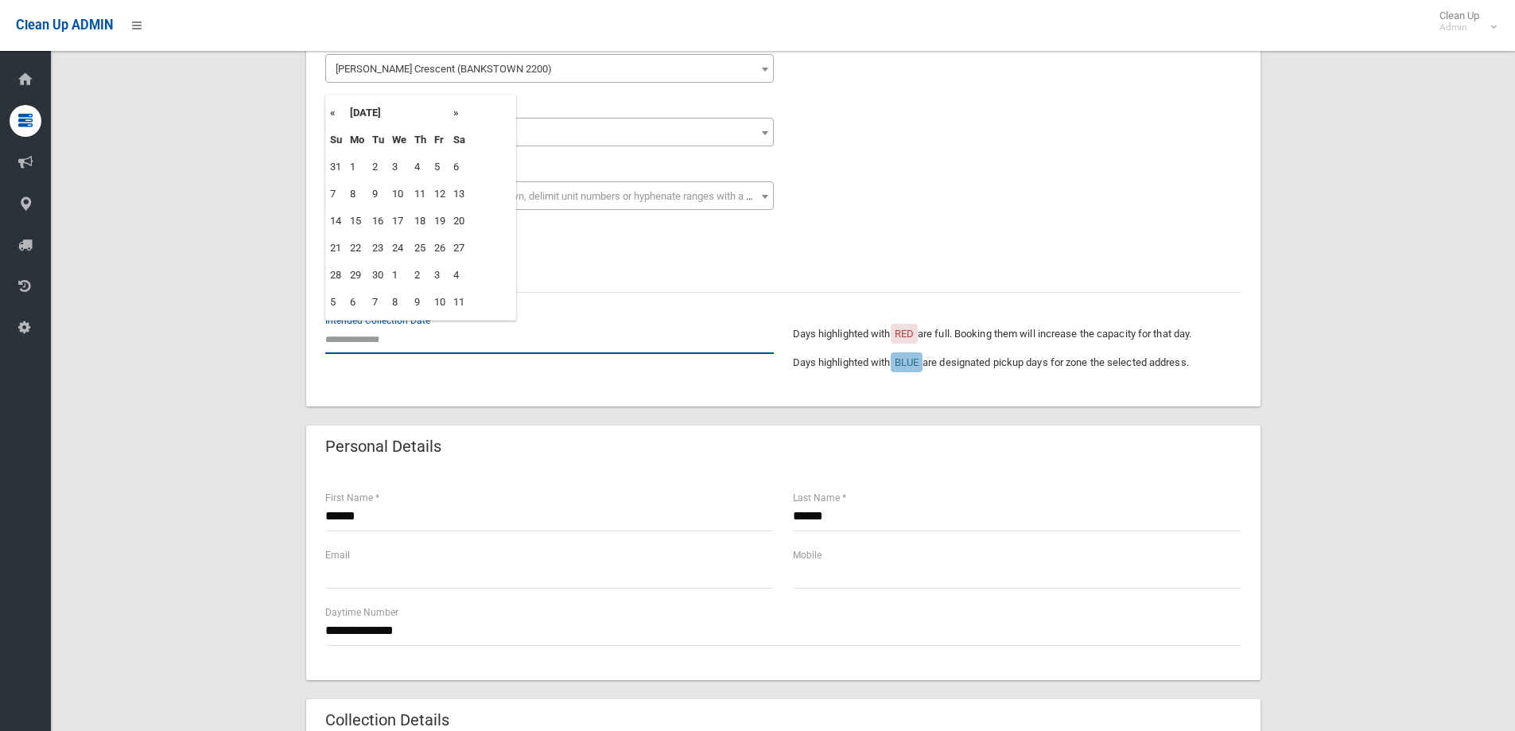
drag, startPoint x: 375, startPoint y: 329, endPoint x: 383, endPoint y: 334, distance: 9.1
click at [375, 329] on input "text" at bounding box center [549, 339] width 449 height 29
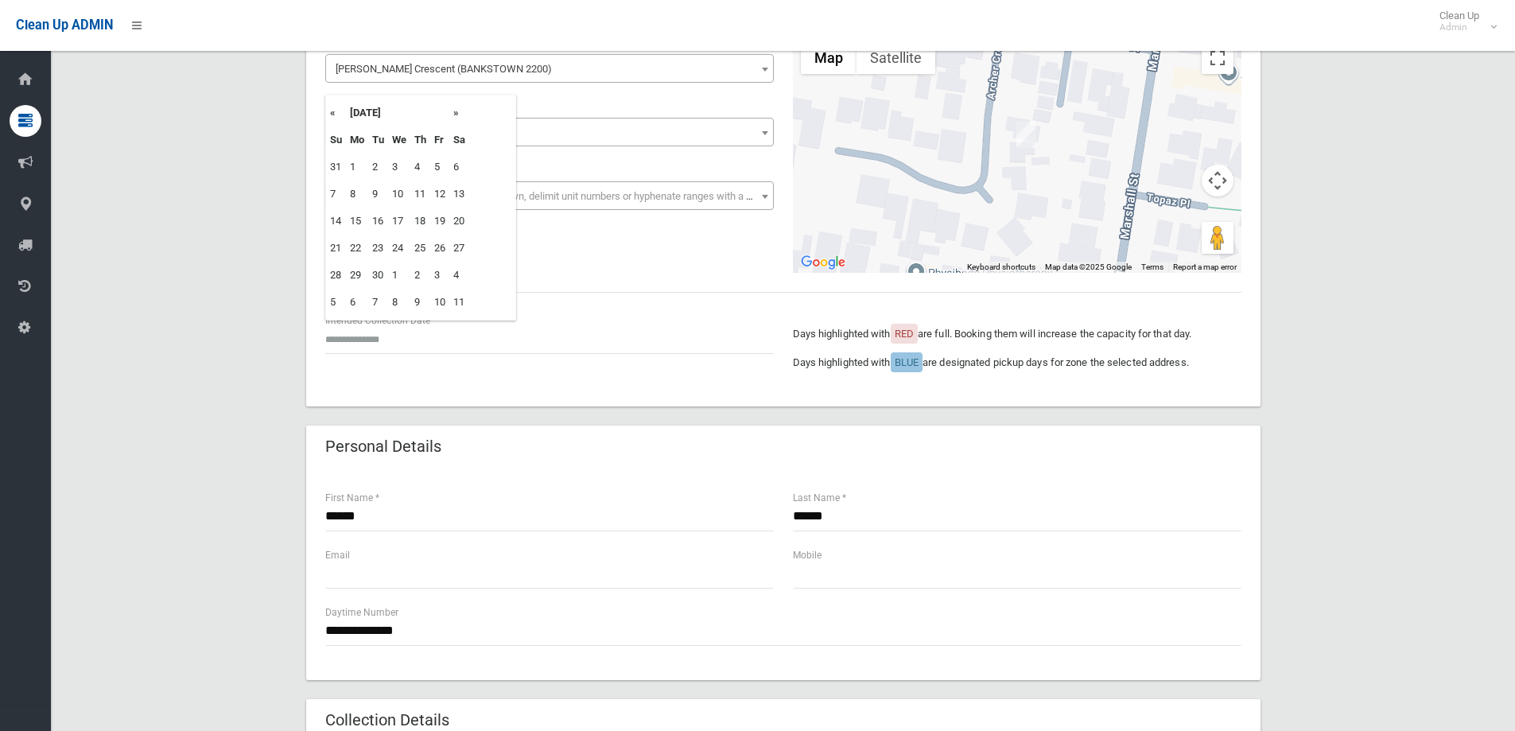
click at [455, 112] on th "»" at bounding box center [459, 112] width 20 height 27
click at [354, 282] on td "27" at bounding box center [357, 275] width 22 height 27
type input "**********"
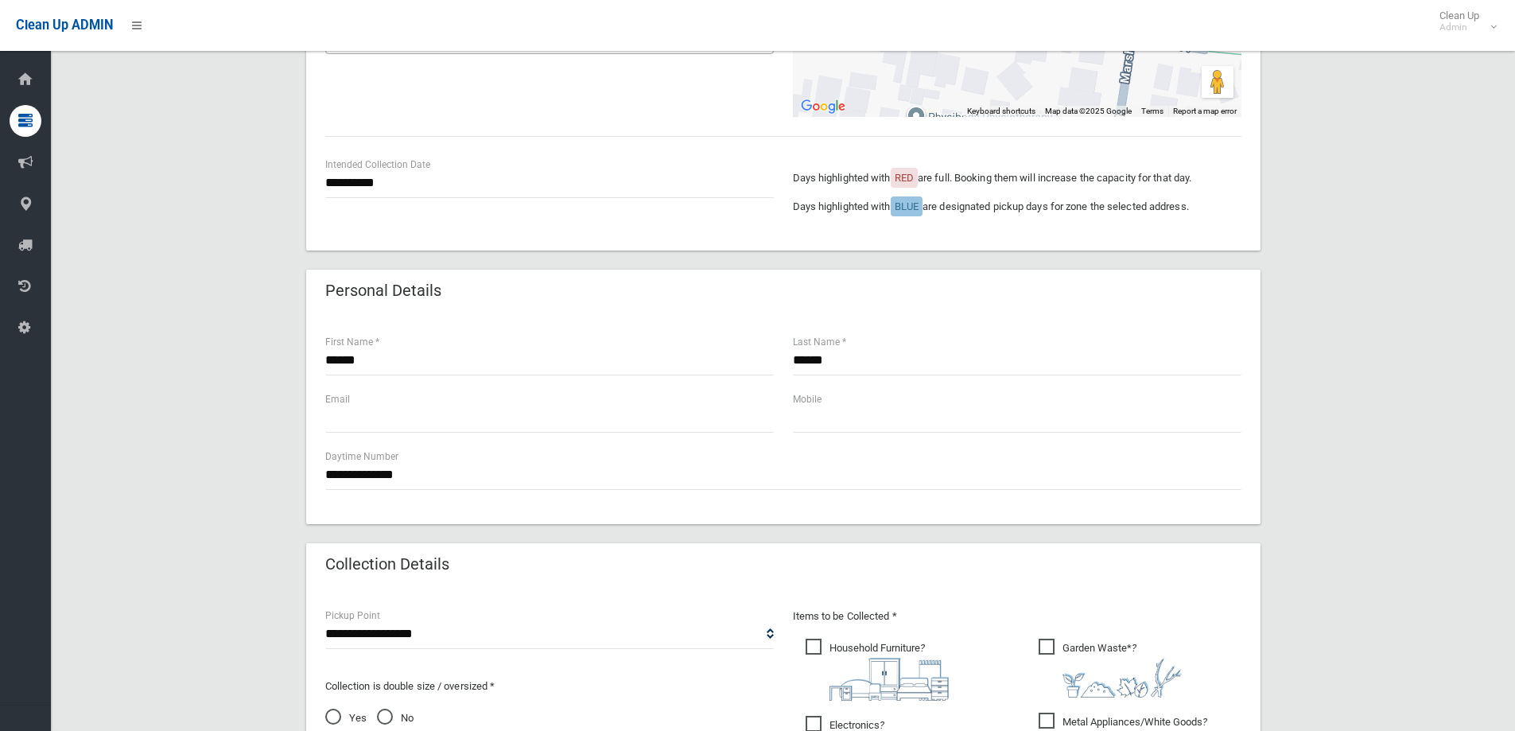
scroll to position [398, 0]
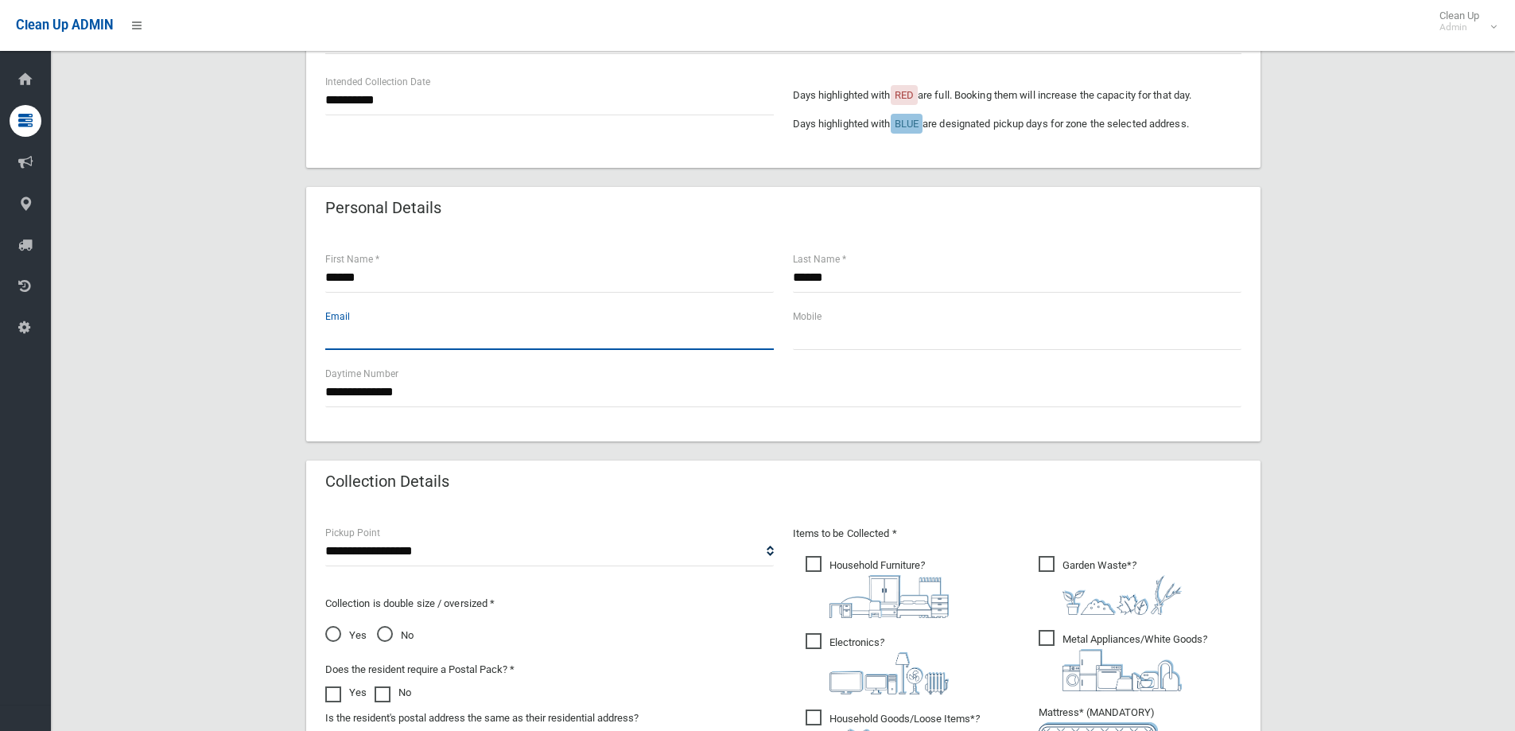
click at [492, 334] on input "text" at bounding box center [549, 335] width 449 height 29
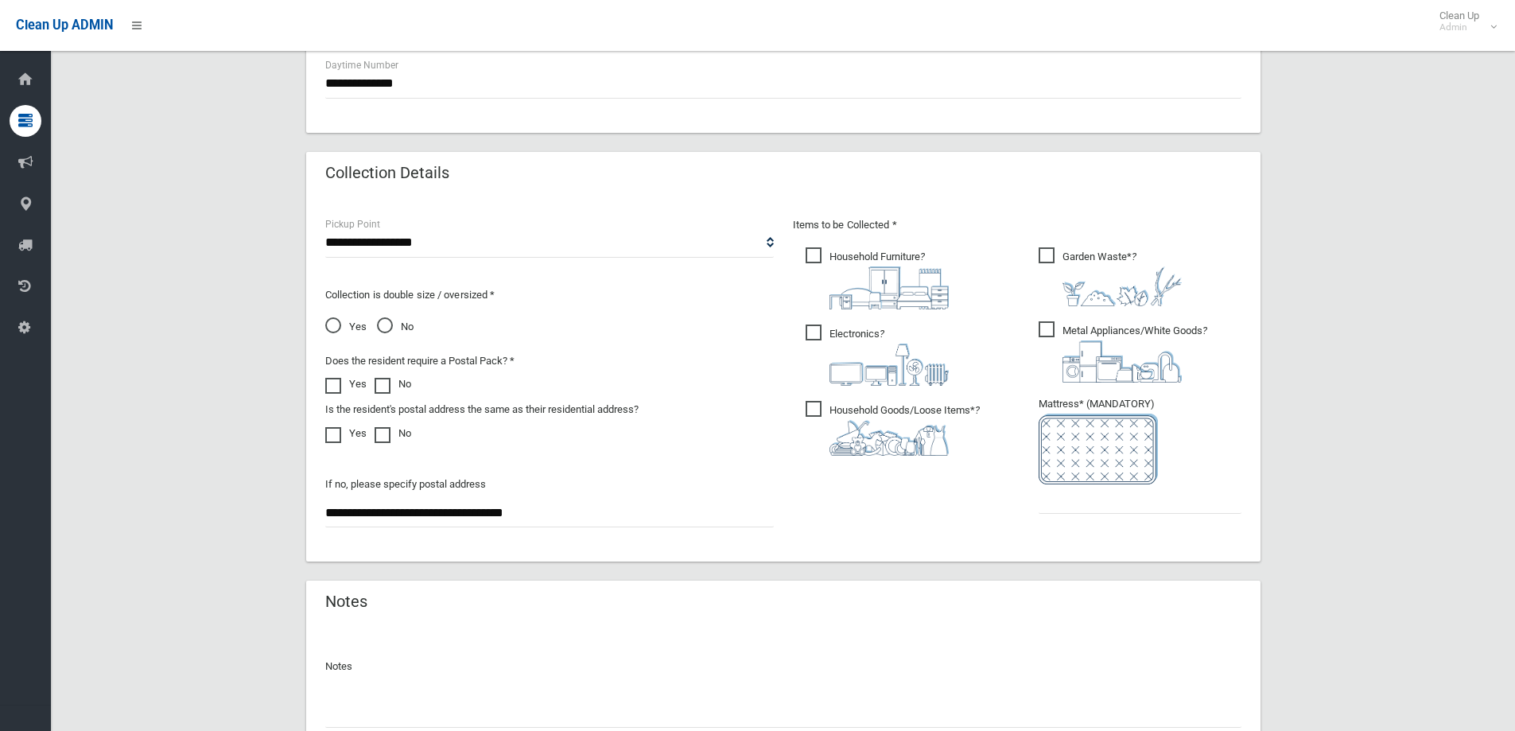
scroll to position [716, 0]
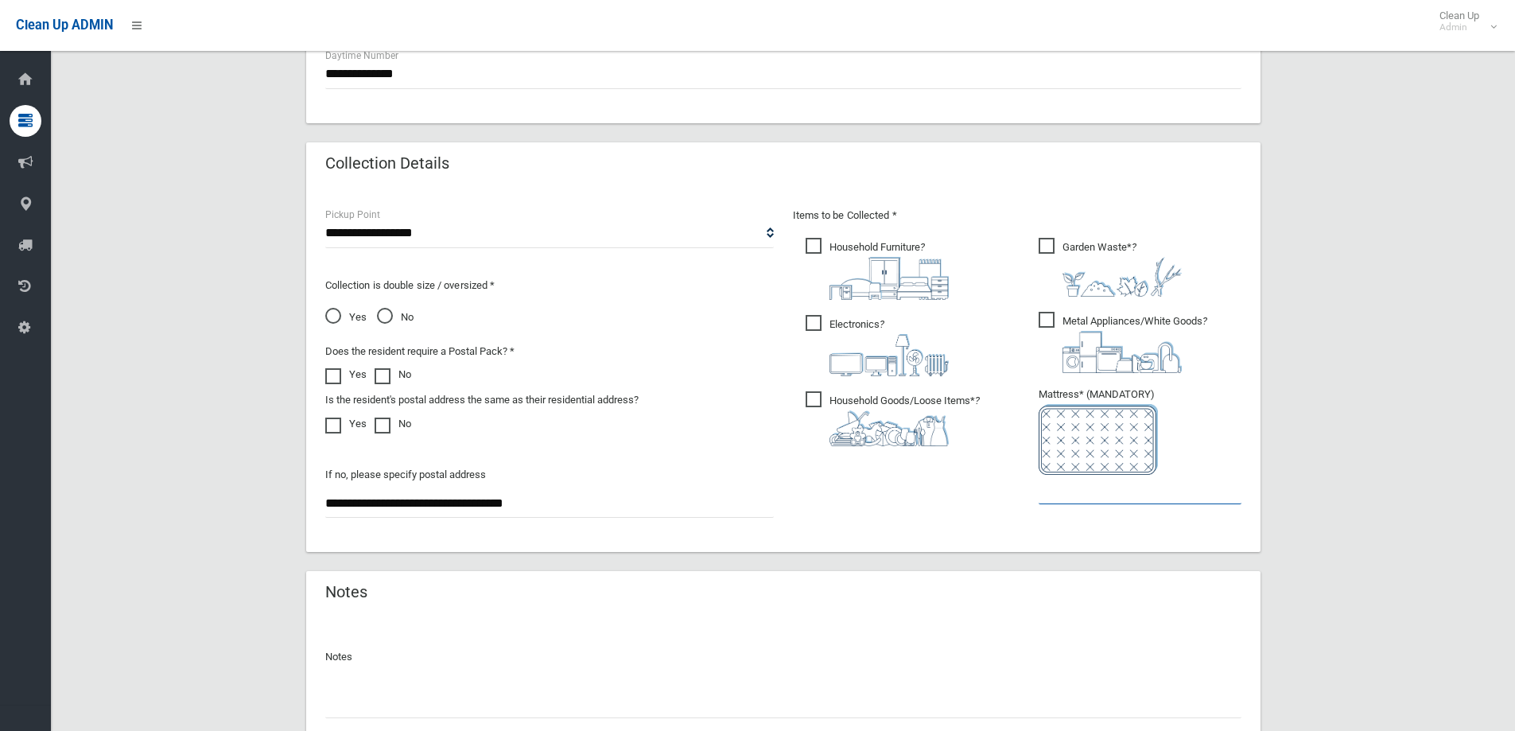
click at [1085, 486] on input "text" at bounding box center [1140, 489] width 203 height 29
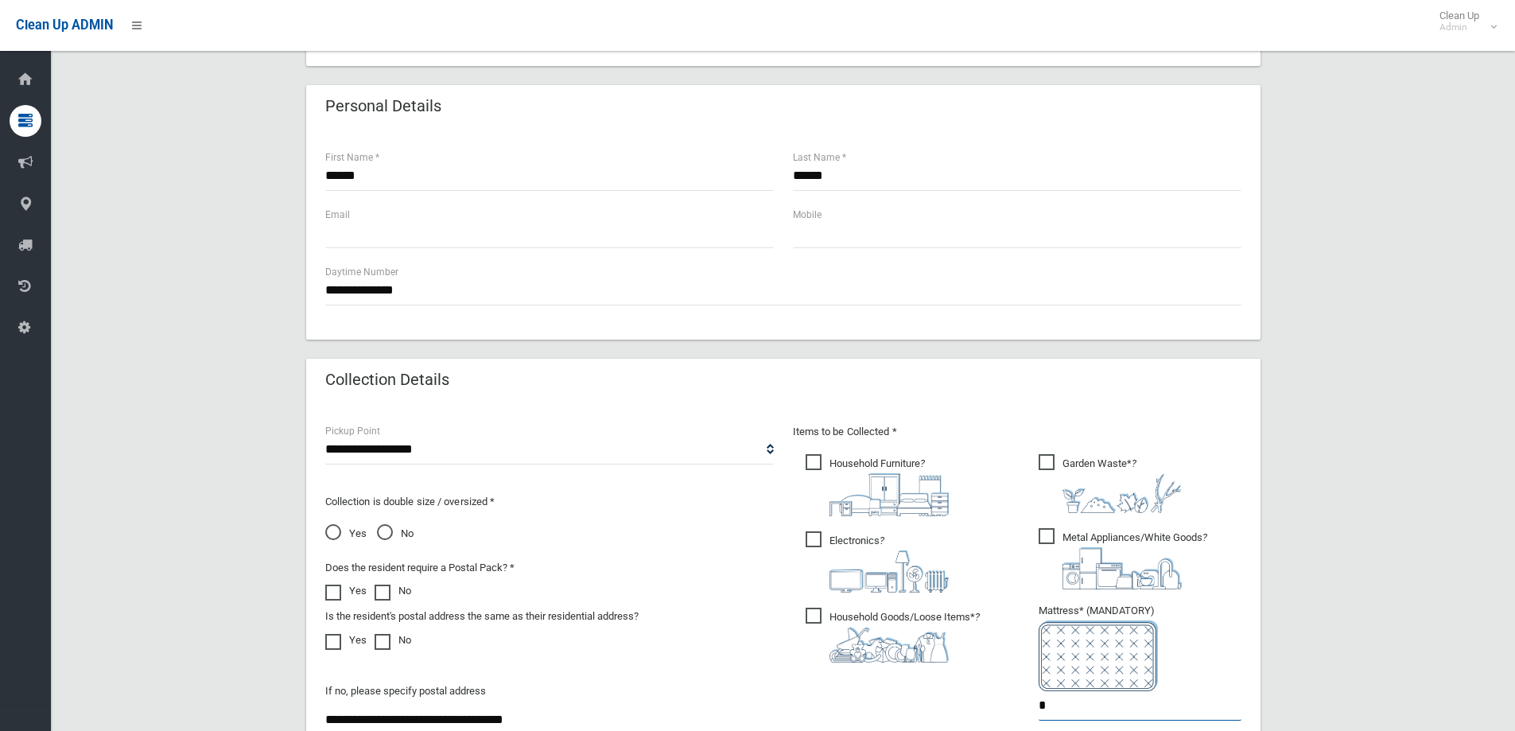
scroll to position [477, 0]
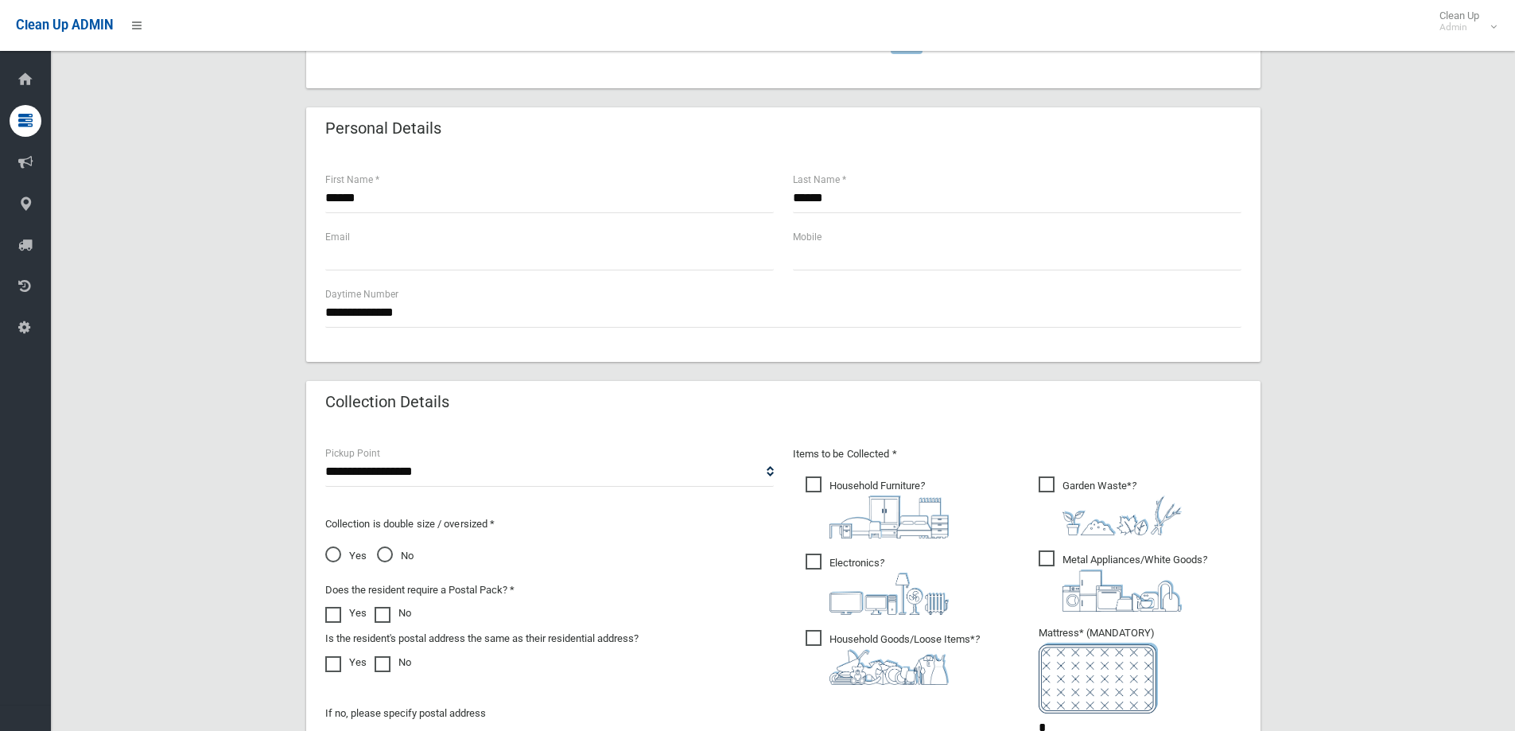
type input "*"
click at [562, 243] on input "text" at bounding box center [549, 255] width 449 height 29
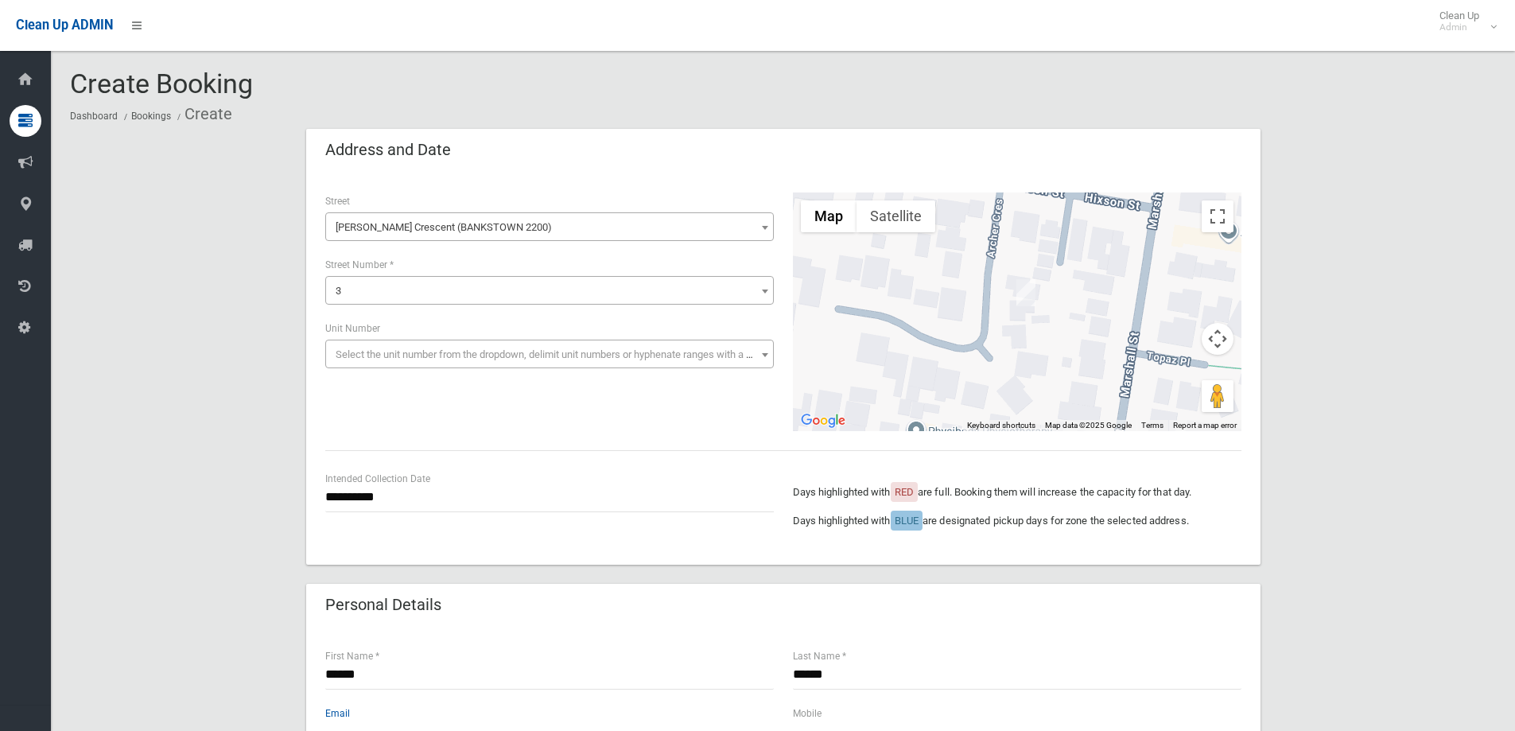
scroll to position [0, 0]
click at [491, 405] on div "**********" at bounding box center [783, 312] width 935 height 239
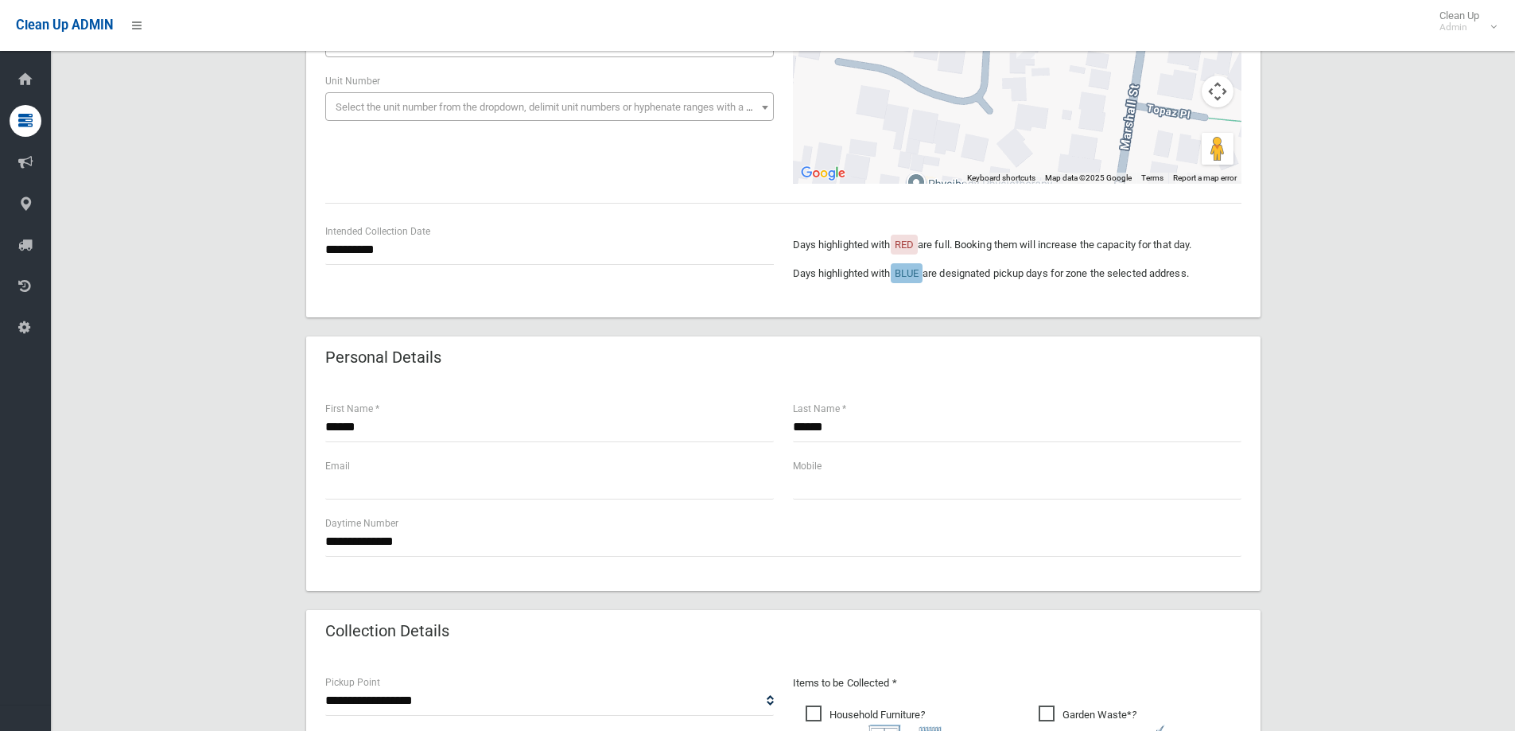
scroll to position [398, 0]
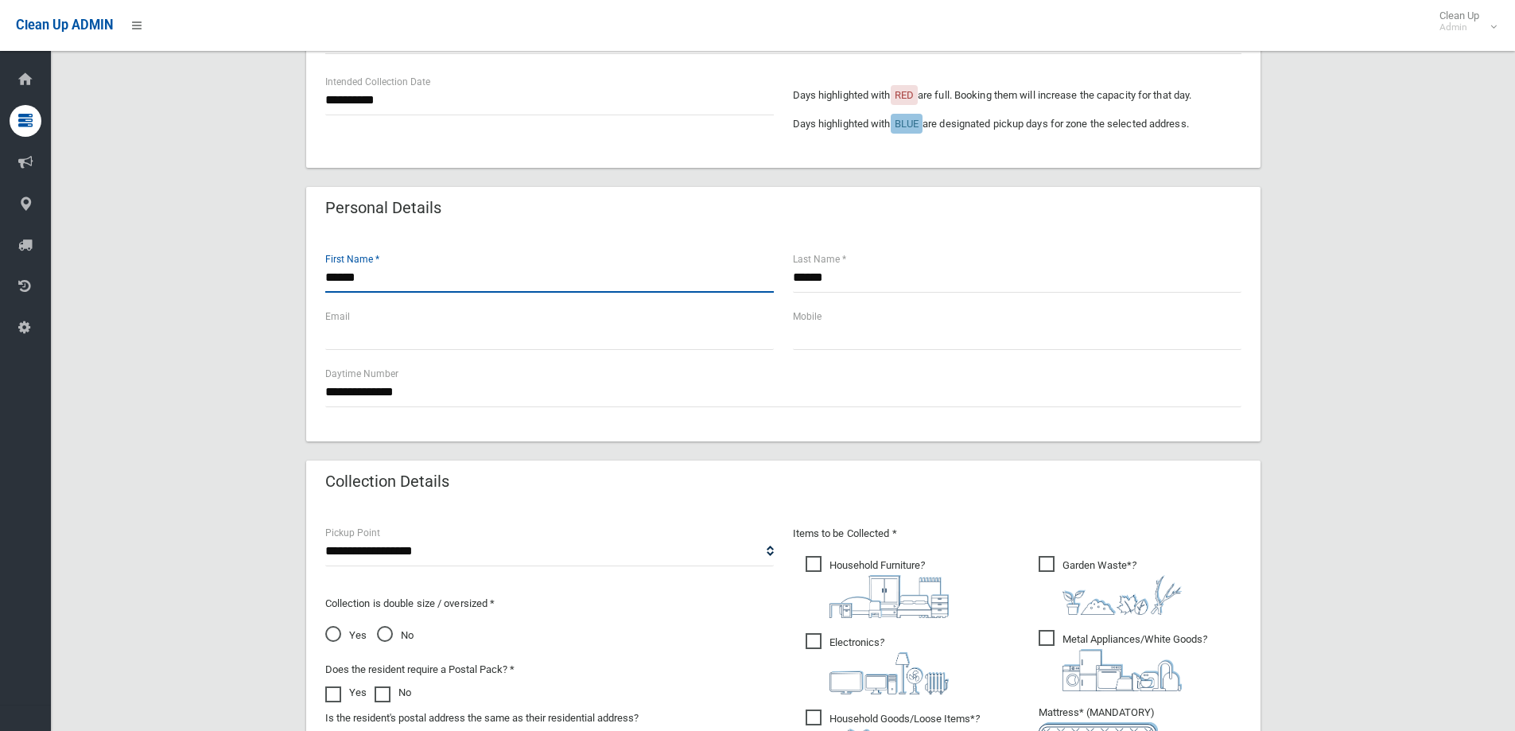
click at [416, 275] on input "******" at bounding box center [549, 277] width 449 height 29
click at [452, 98] on input "**********" at bounding box center [549, 100] width 449 height 29
click at [945, 232] on div "**********" at bounding box center [783, 336] width 955 height 210
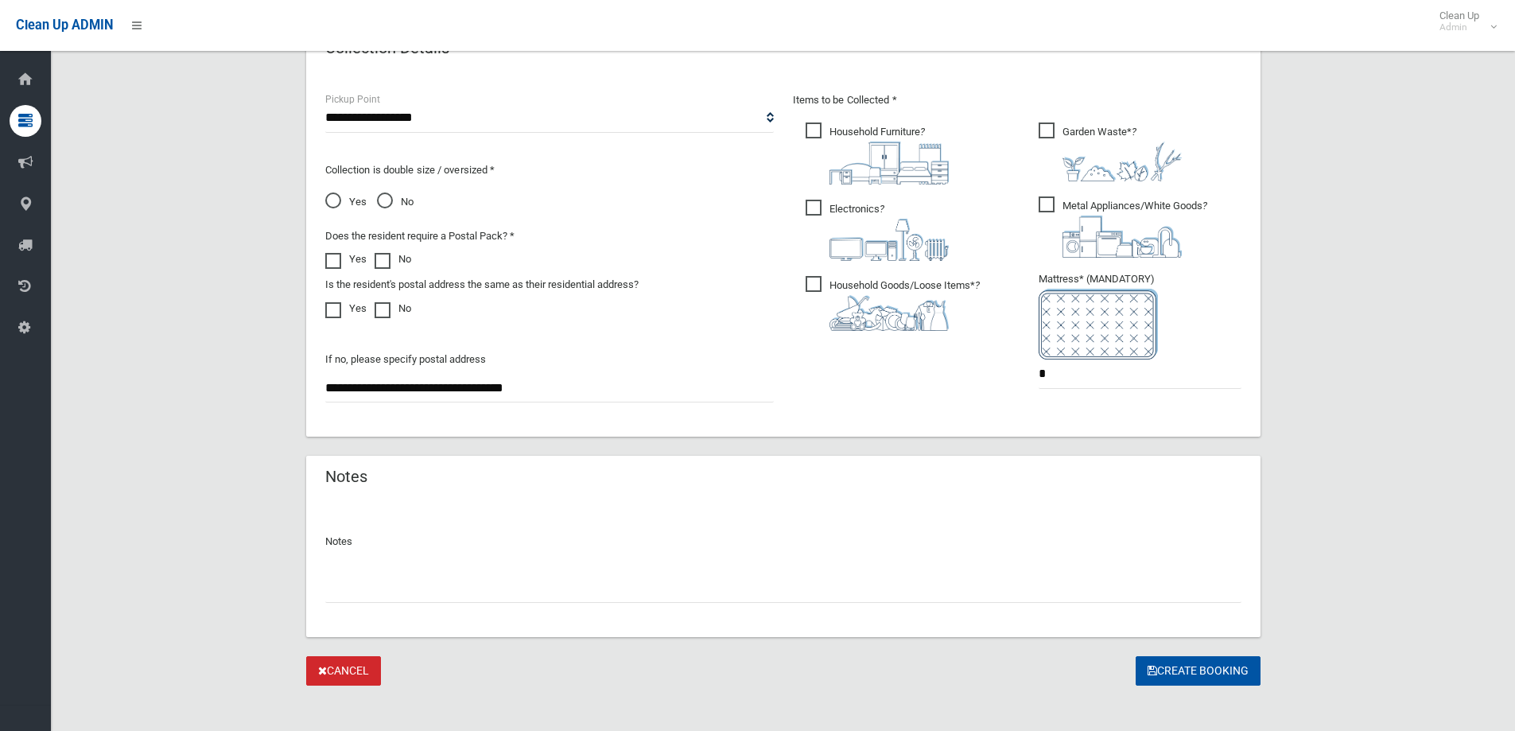
scroll to position [843, 0]
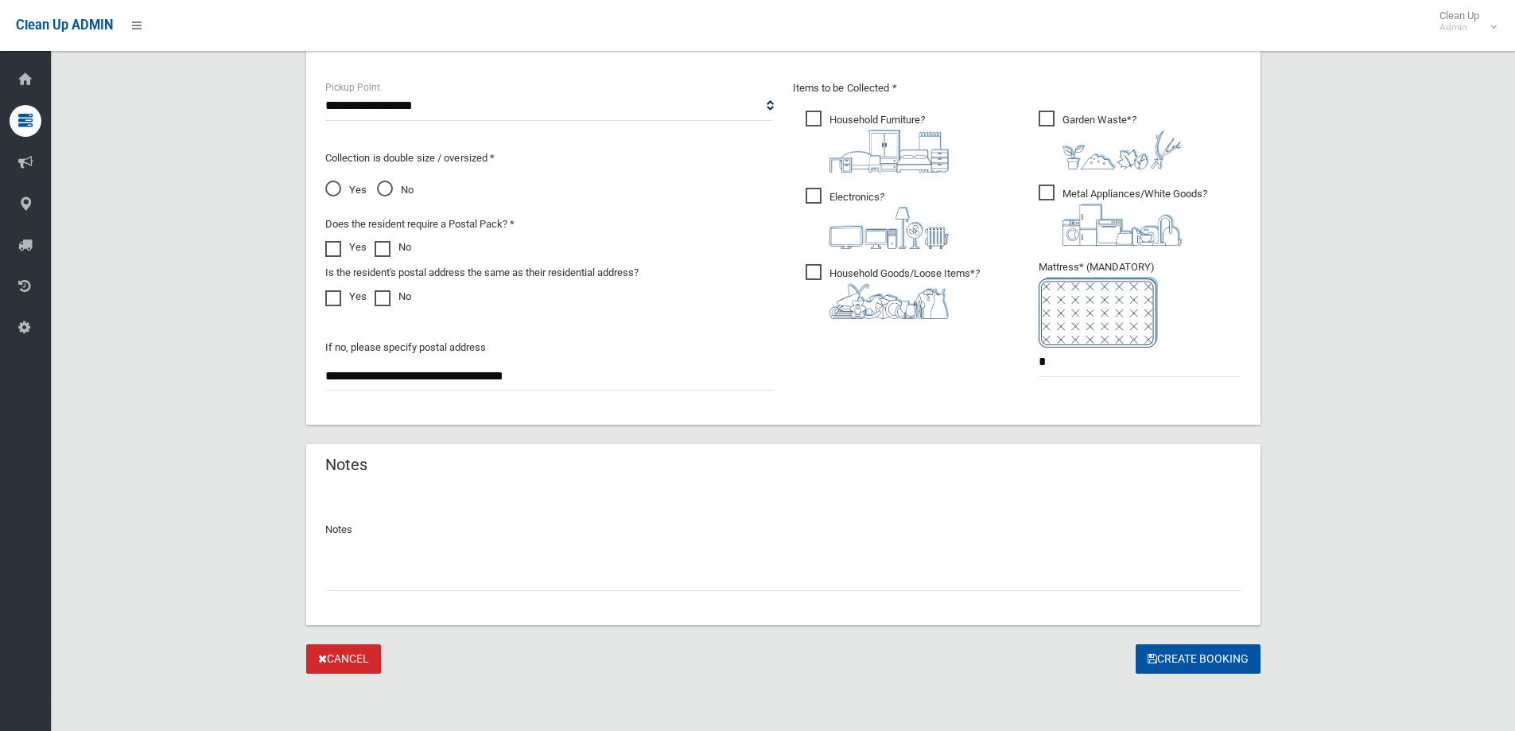
click at [560, 581] on input "text" at bounding box center [783, 576] width 916 height 29
click at [1095, 123] on span "Garden Waste* ?" at bounding box center [1110, 140] width 143 height 59
click at [1061, 574] on input "text" at bounding box center [783, 576] width 916 height 29
click at [1177, 665] on button "Create Booking" at bounding box center [1198, 658] width 125 height 29
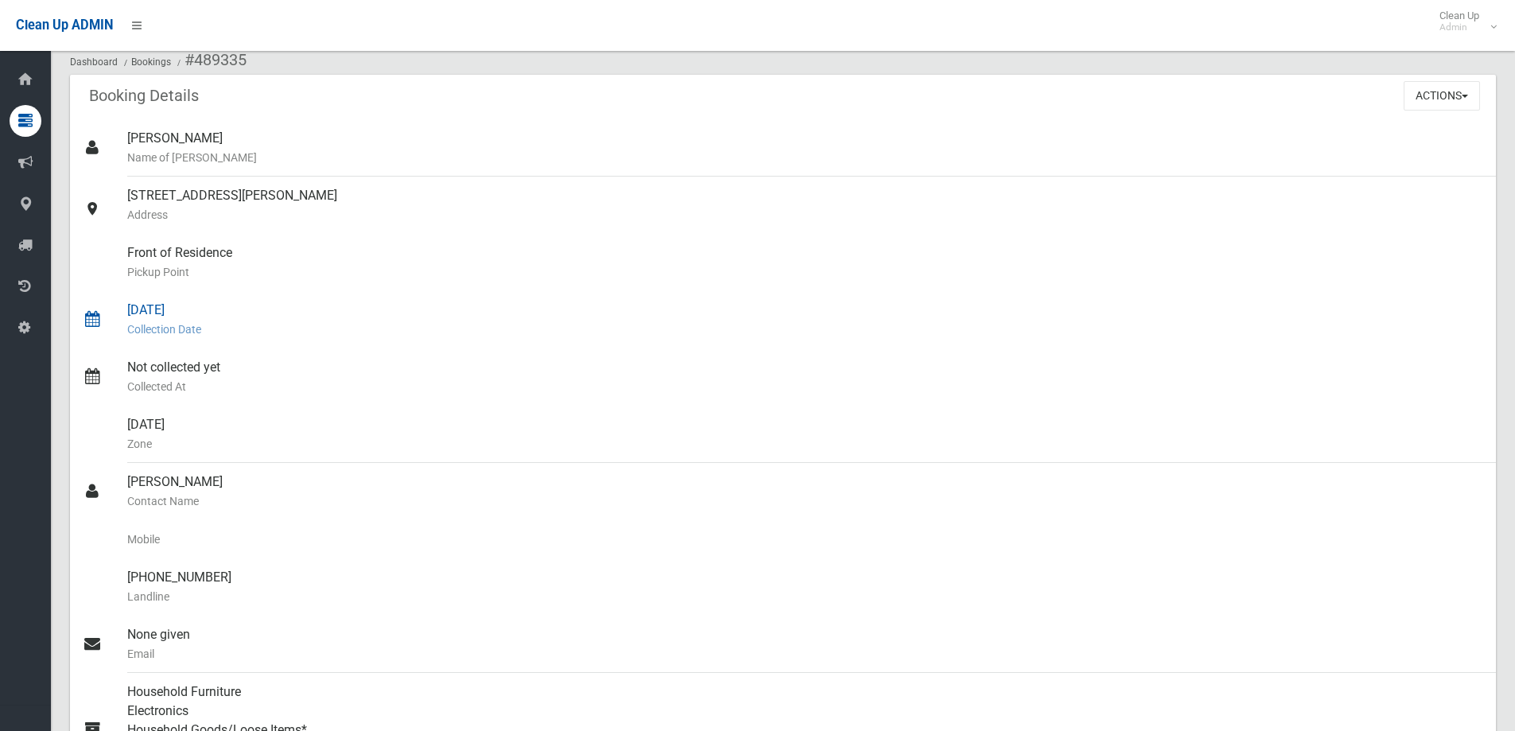
scroll to position [80, 0]
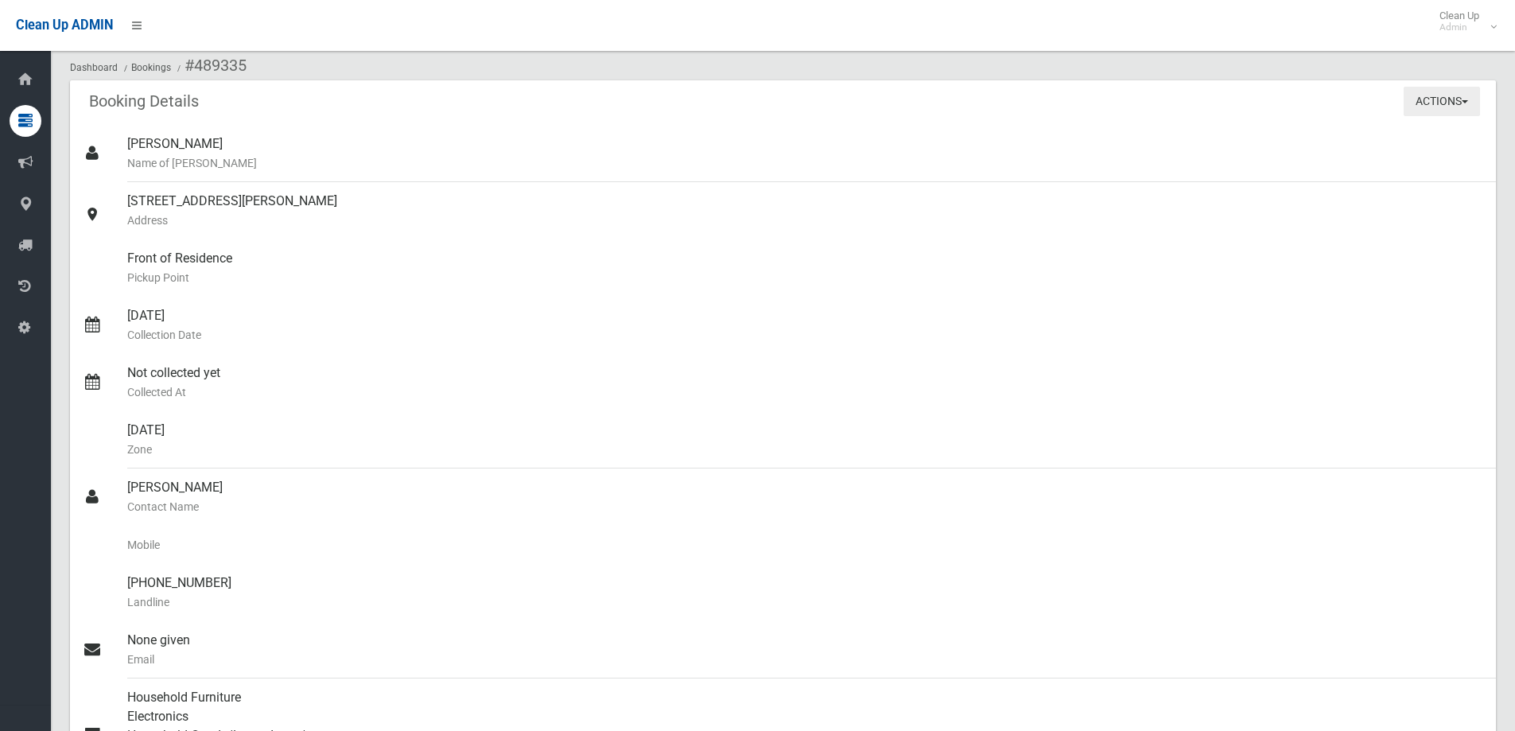
click at [1420, 91] on button "Actions" at bounding box center [1442, 101] width 76 height 29
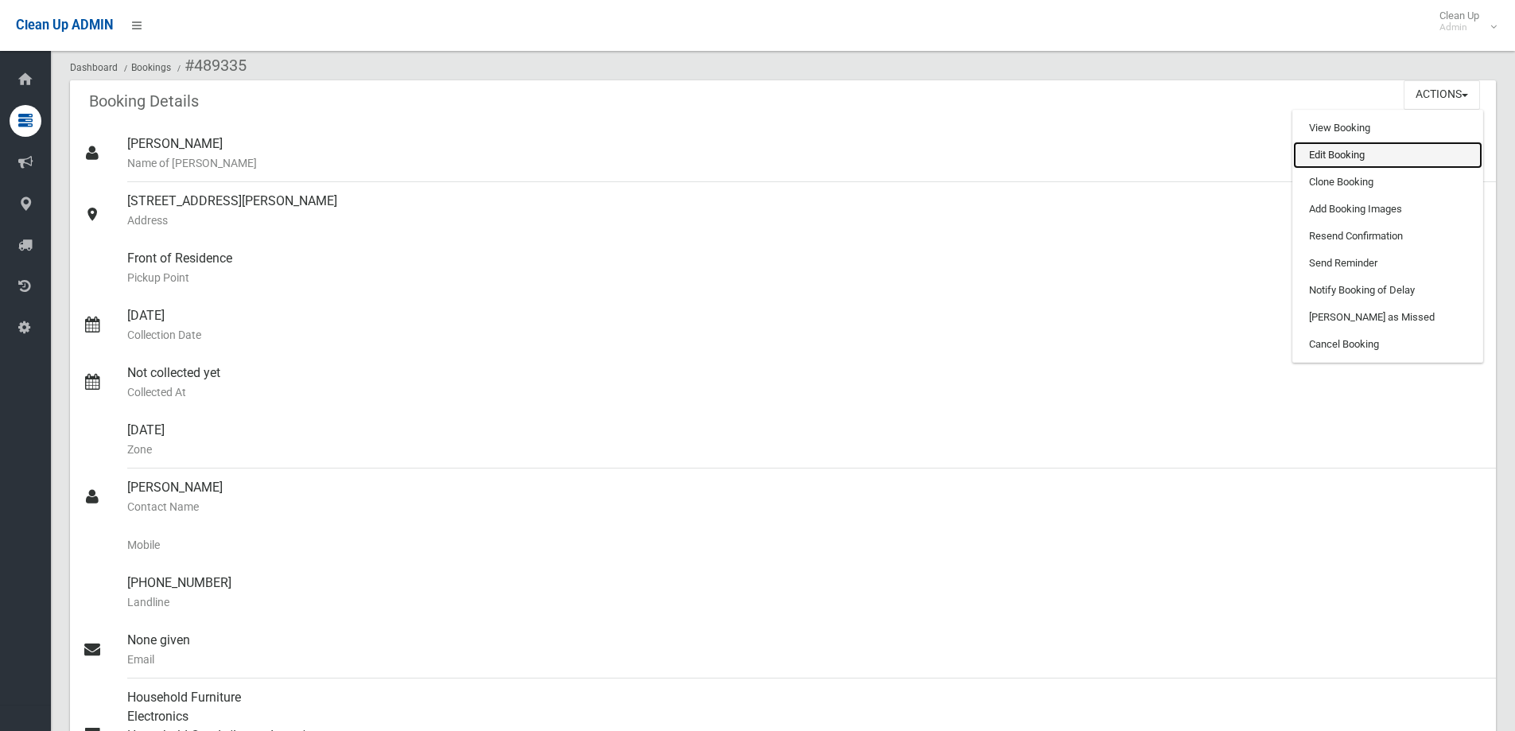
click at [1375, 160] on link "Edit Booking" at bounding box center [1387, 155] width 189 height 27
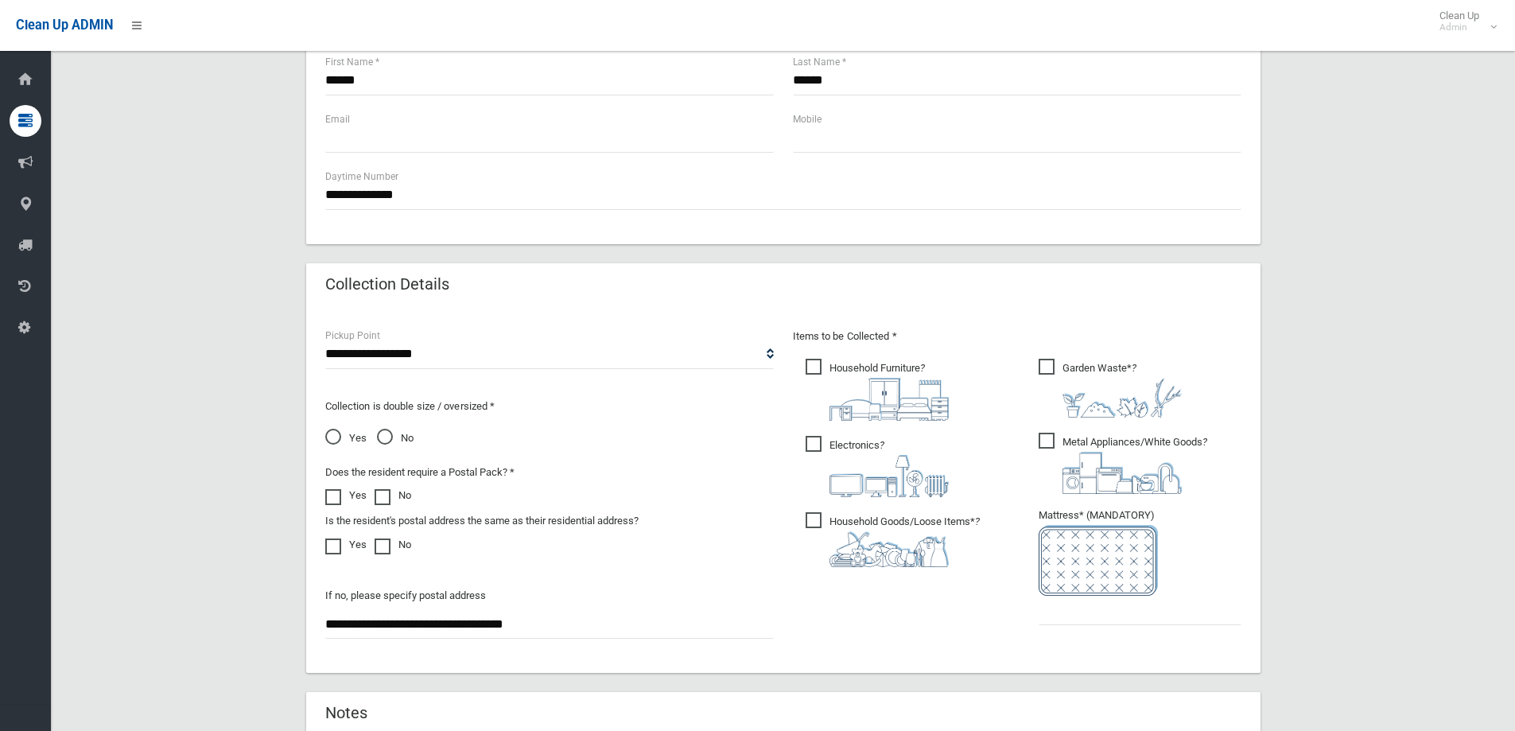
scroll to position [795, 0]
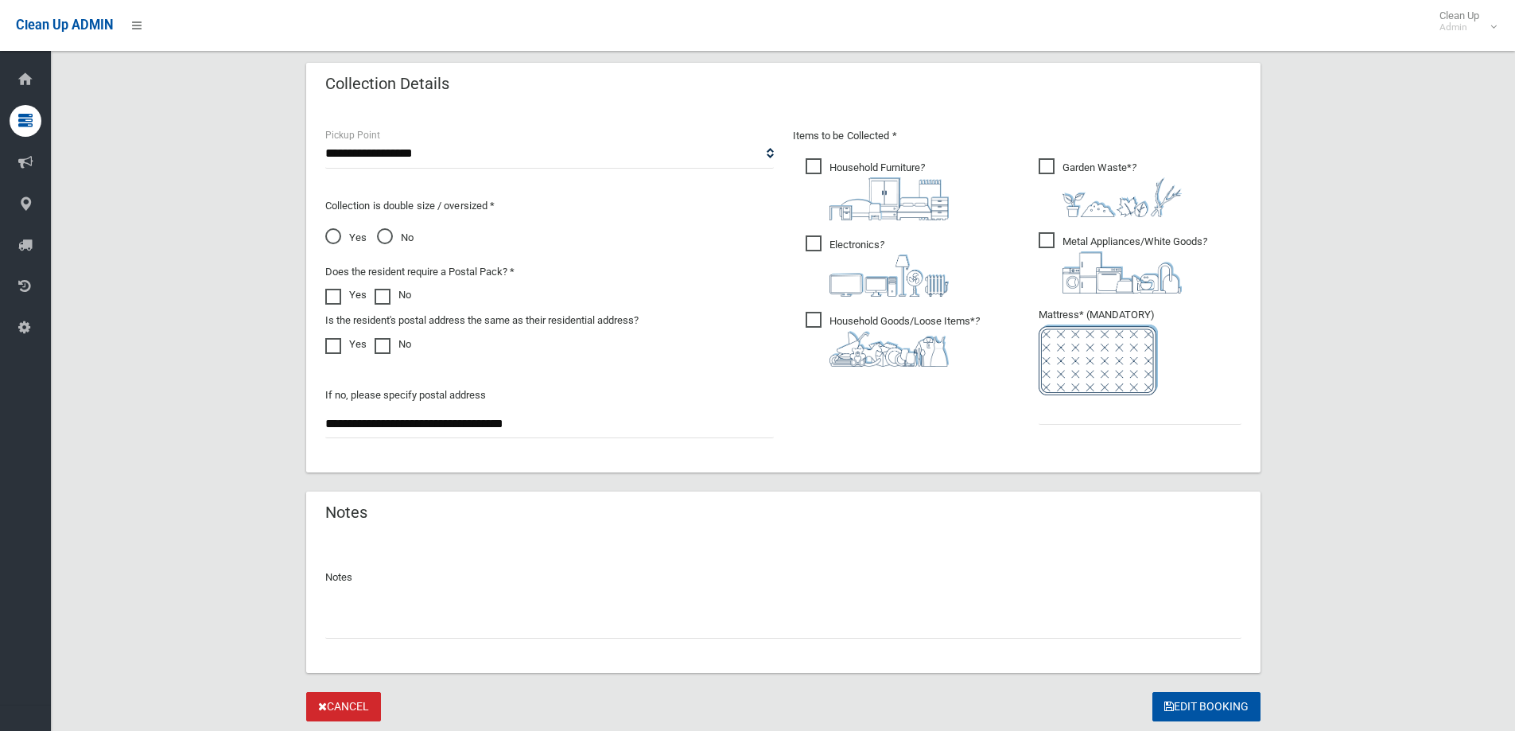
click at [333, 701] on link "Cancel" at bounding box center [343, 706] width 75 height 29
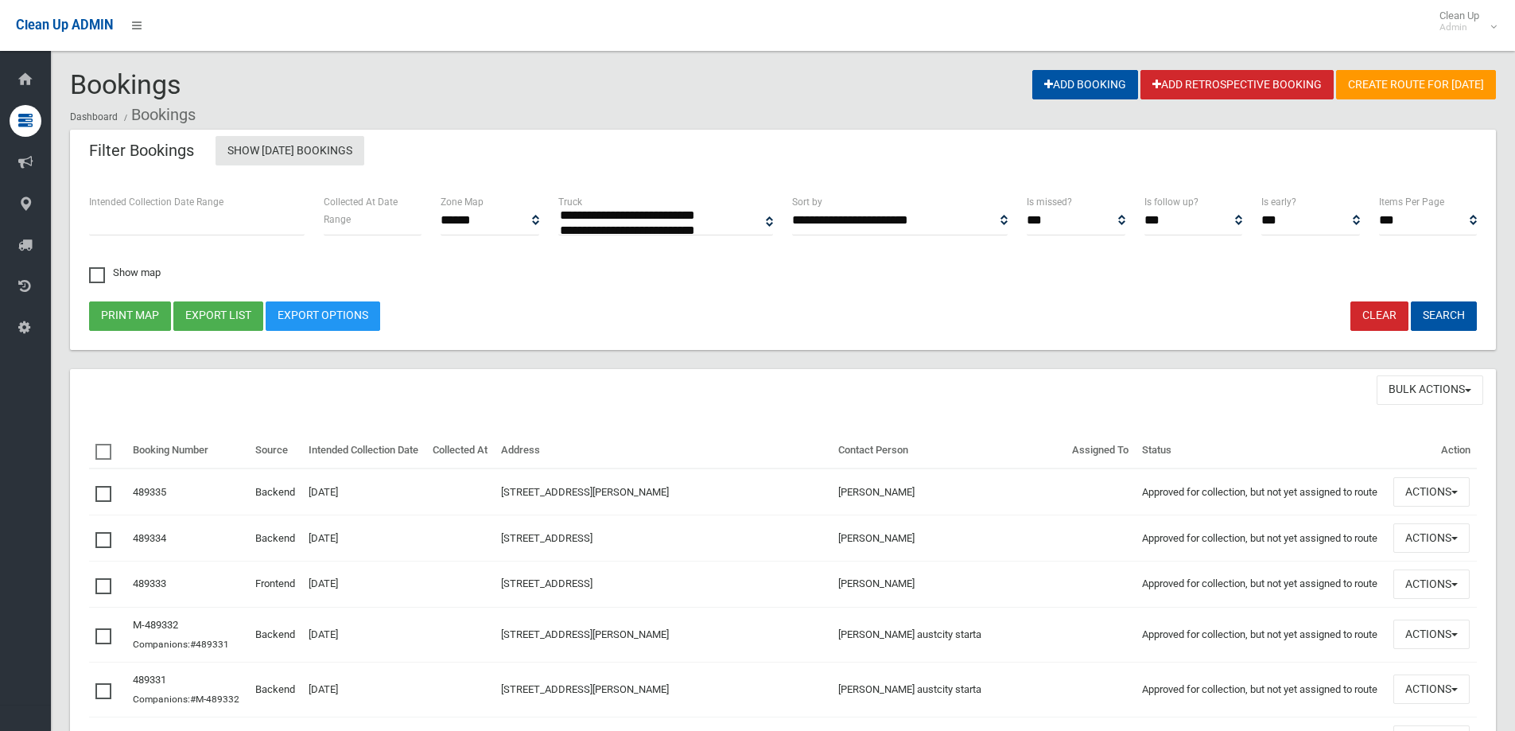
select select
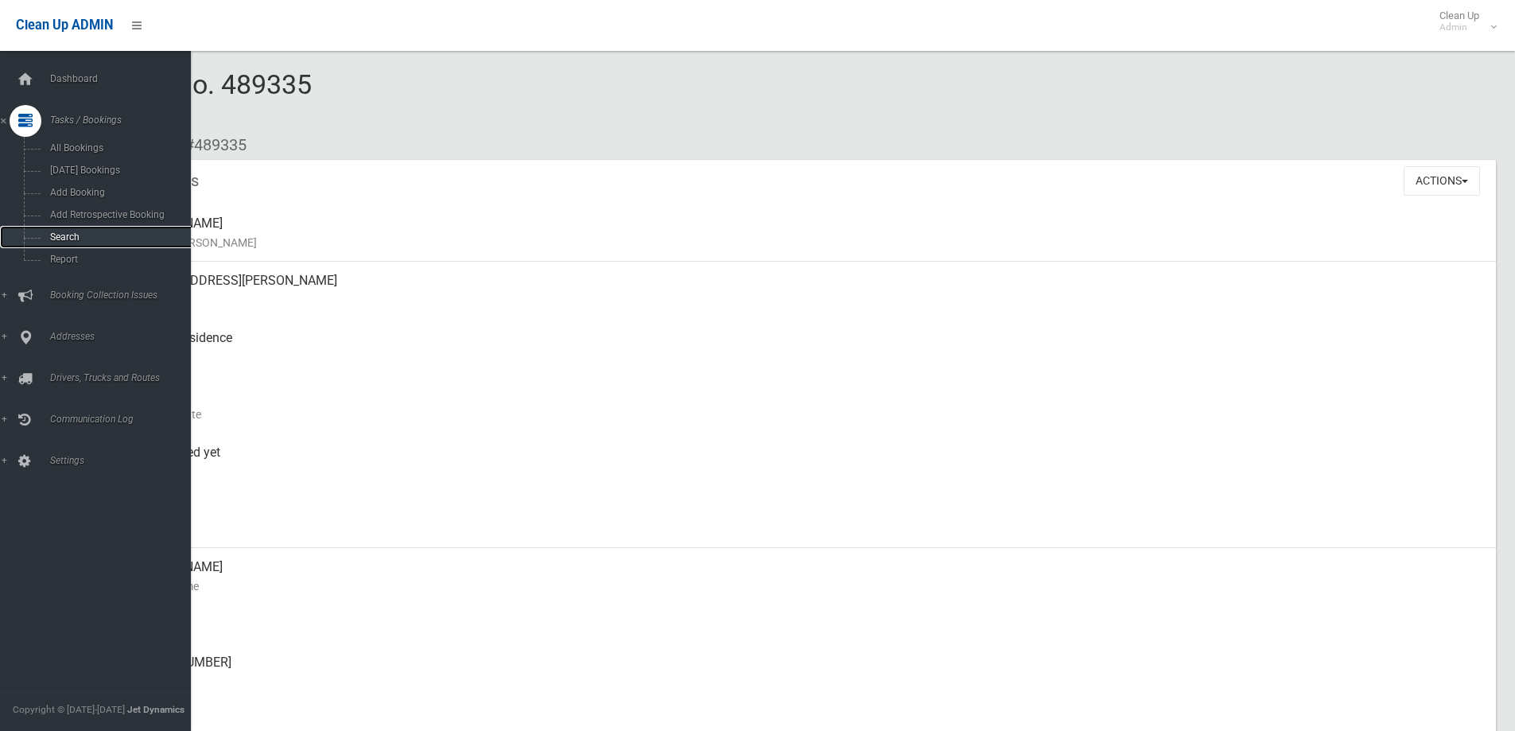
click at [61, 231] on link "Search" at bounding box center [101, 237] width 203 height 22
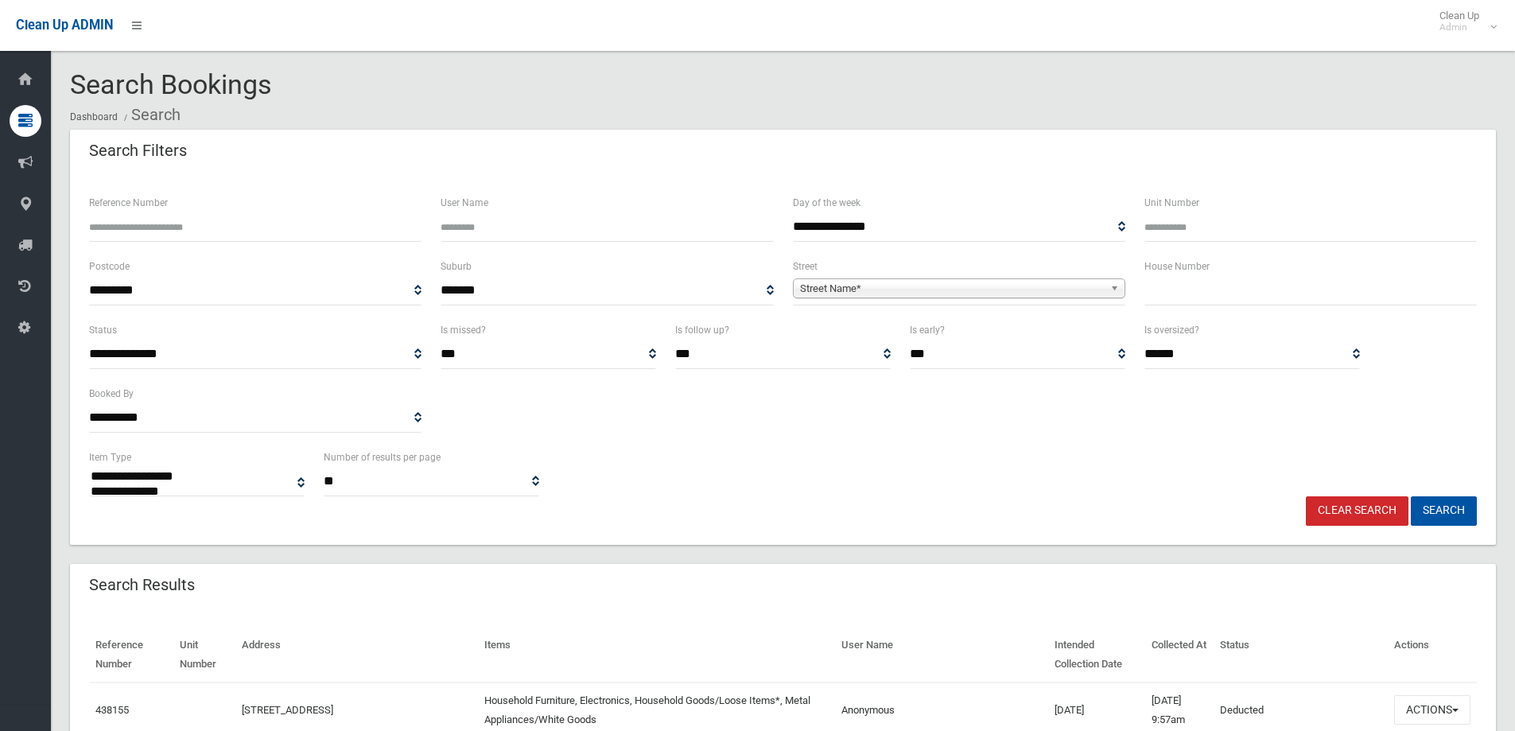
select select
